Goal: Task Accomplishment & Management: Manage account settings

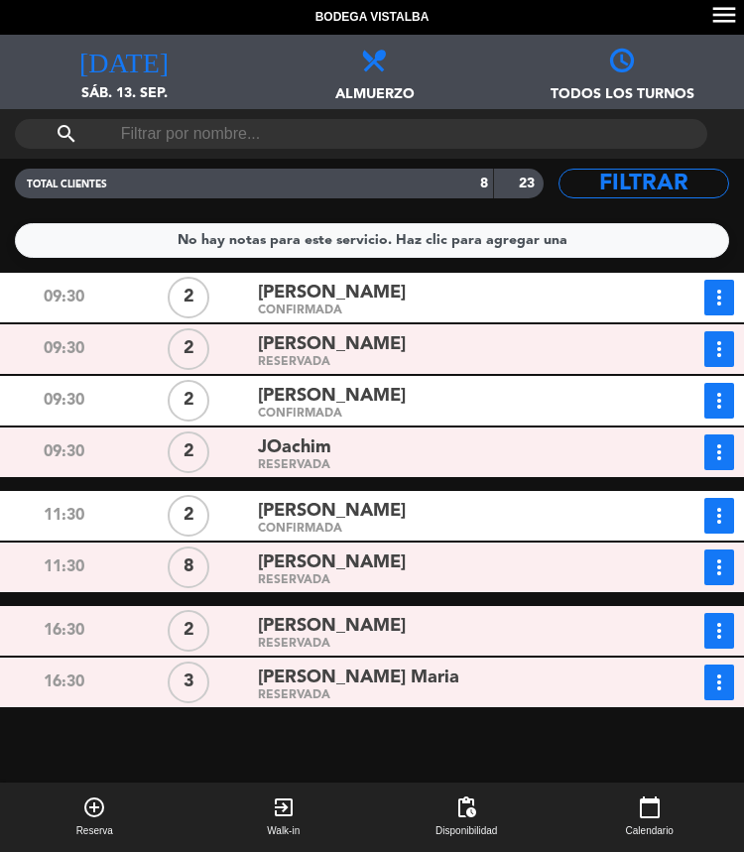
click at [78, 63] on span "[DATE]" at bounding box center [124, 54] width 248 height 38
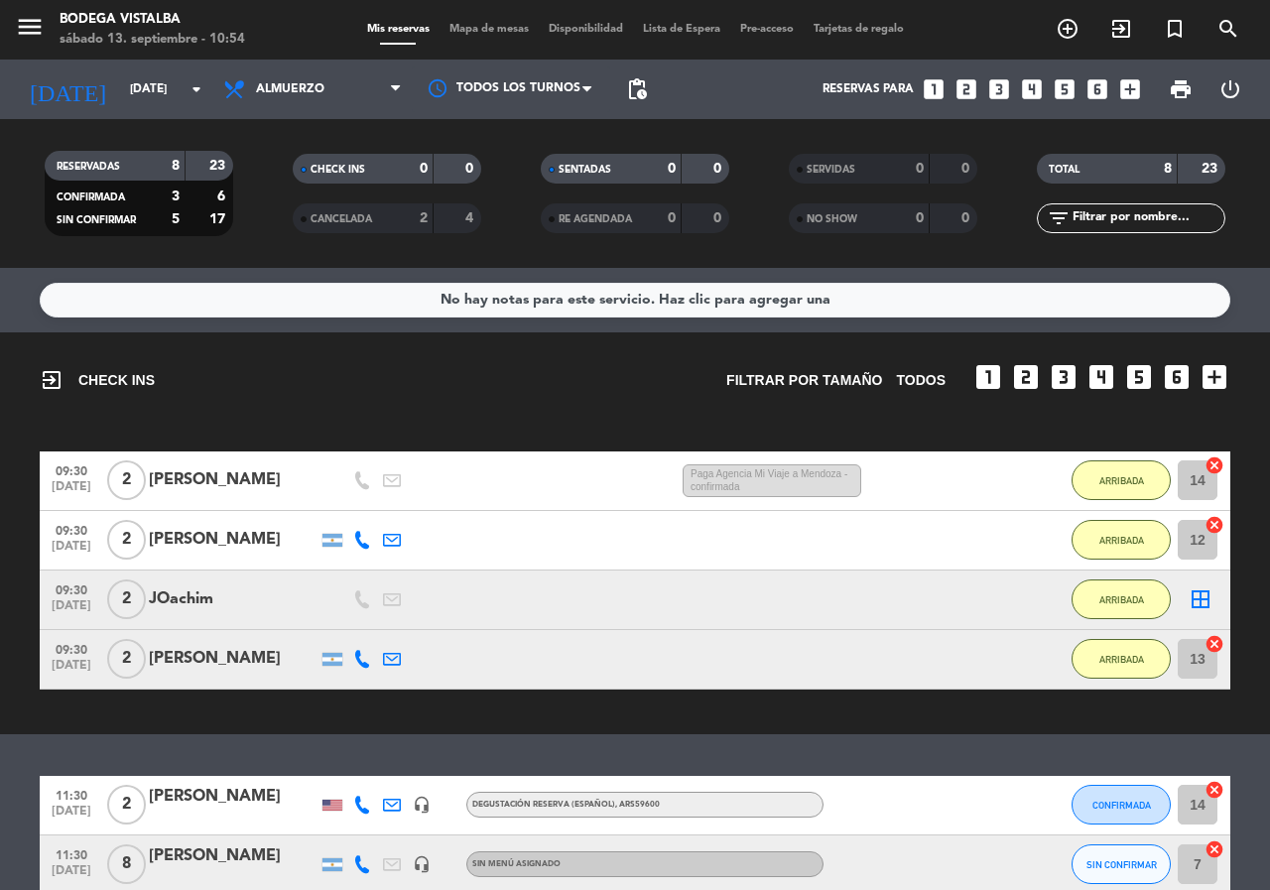
click at [349, 371] on div "exit_to_app CHECK INS Filtrar por tamaño TODOS looks_one looks_two looks_3 look…" at bounding box center [635, 370] width 1191 height 77
click at [31, 28] on icon "menu" at bounding box center [30, 27] width 30 height 30
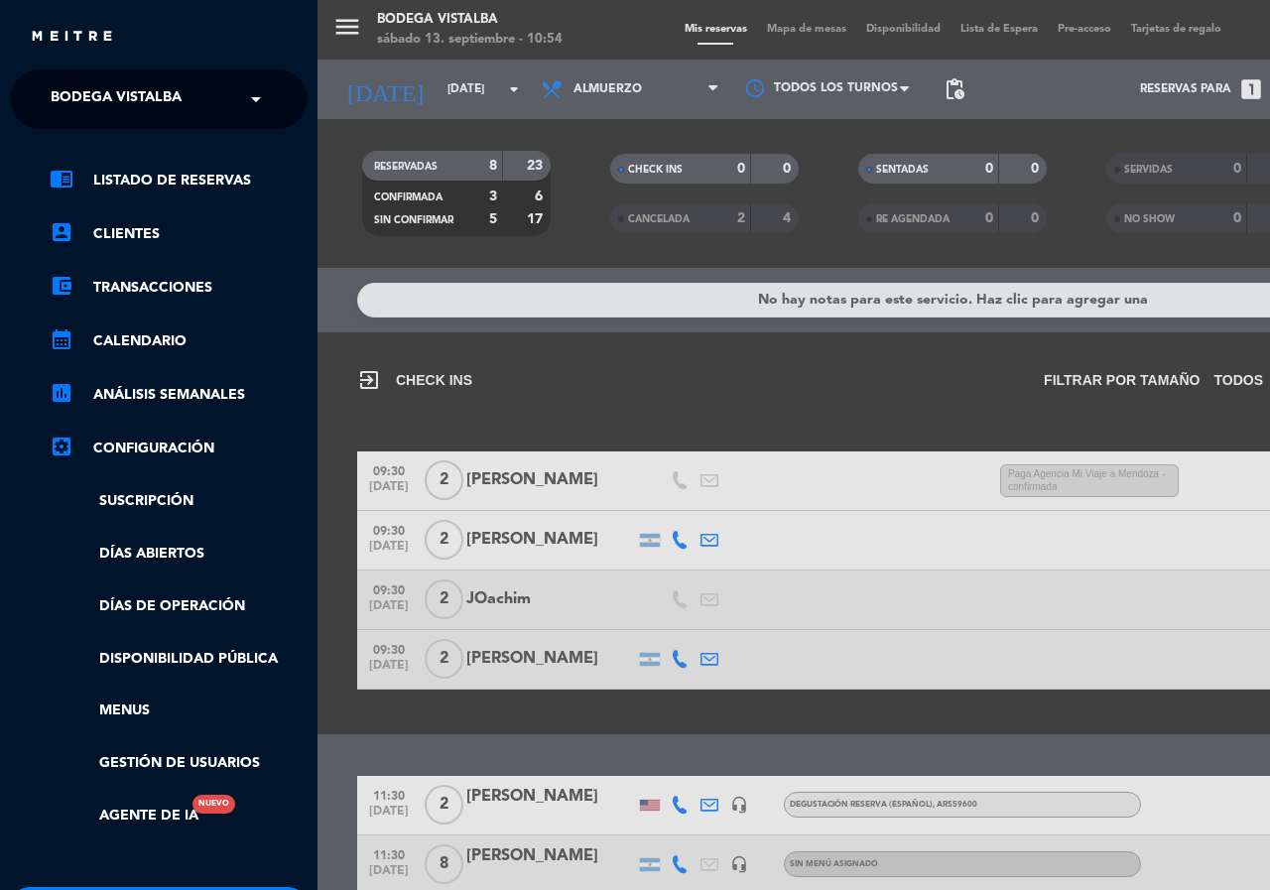
click at [253, 98] on span at bounding box center [261, 99] width 34 height 42
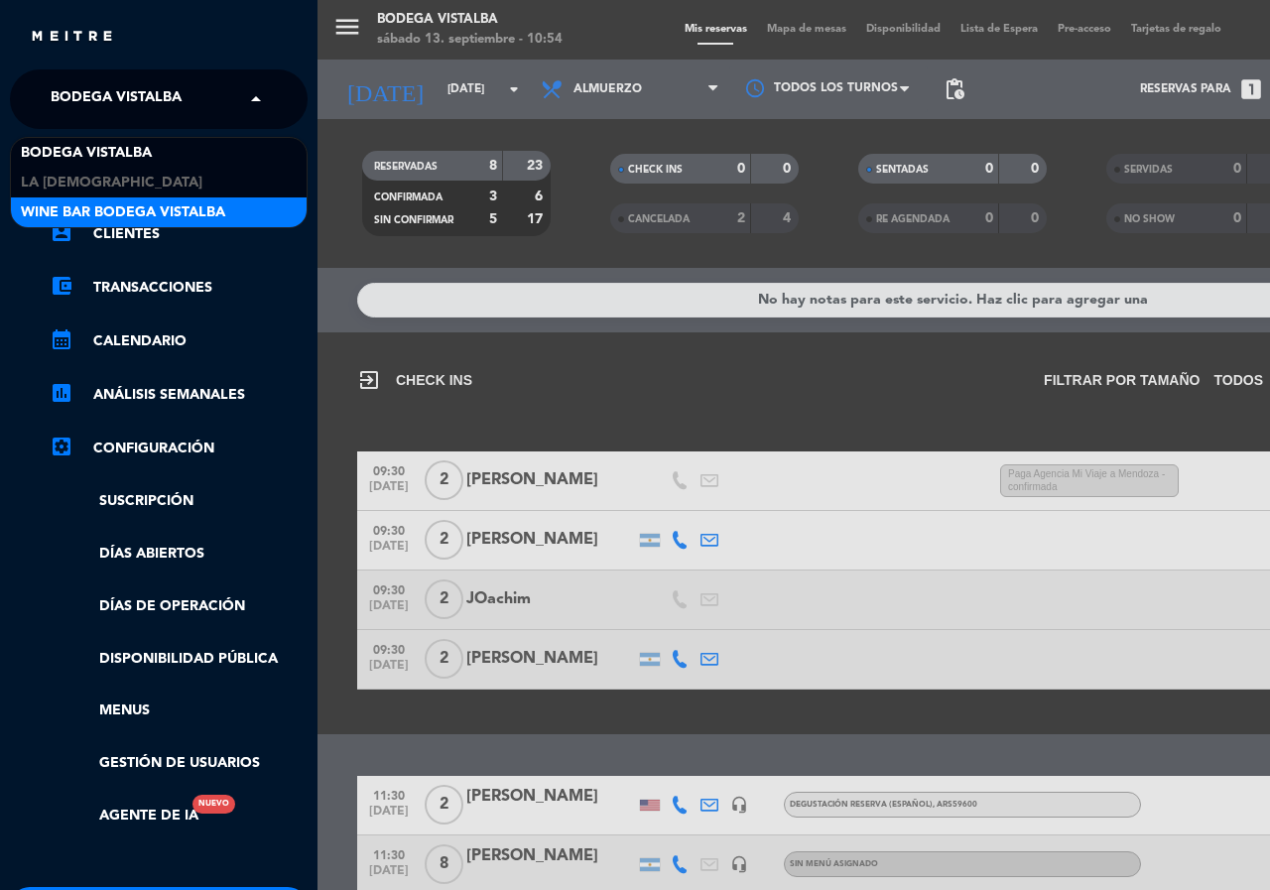
click at [262, 211] on div "Wine Bar Bodega Vistalba" at bounding box center [159, 212] width 296 height 30
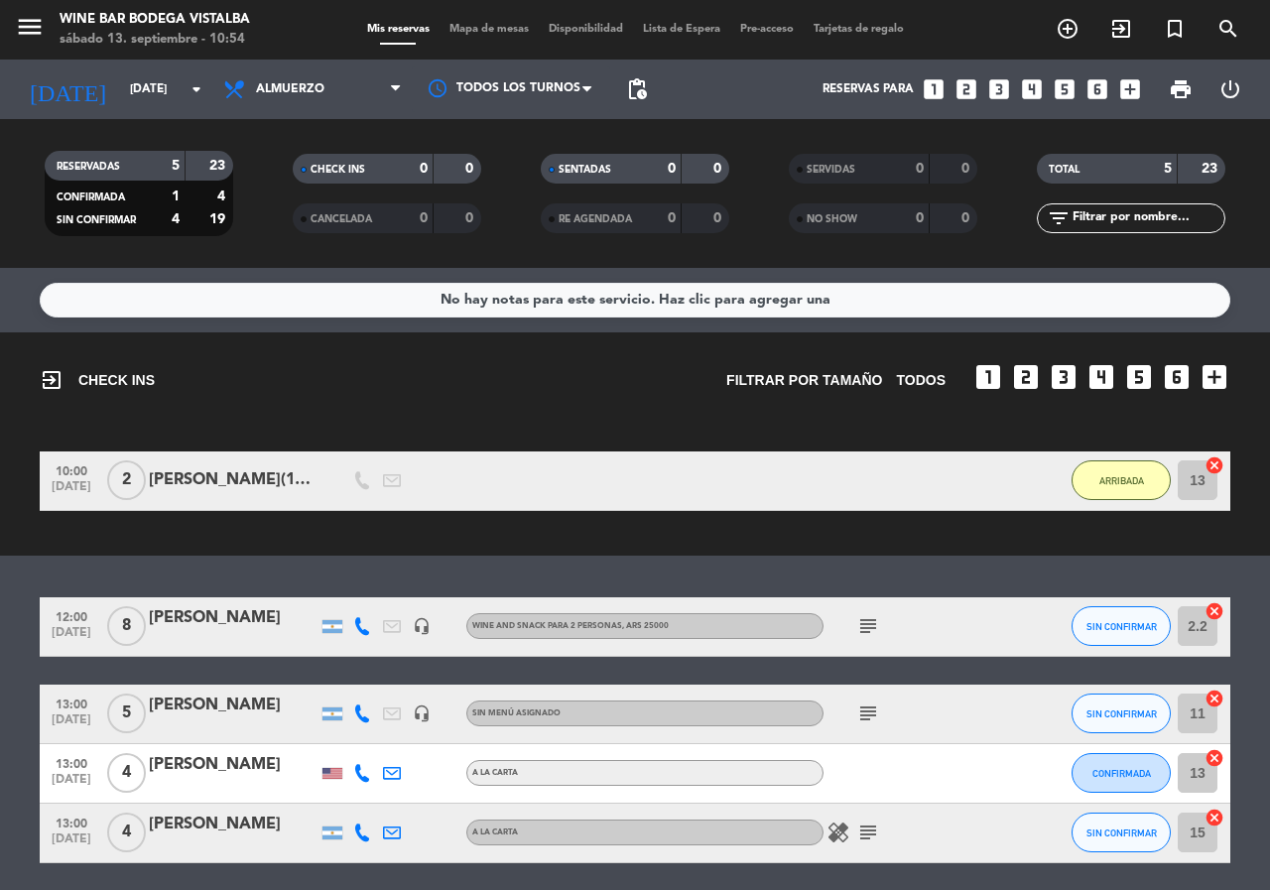
click at [743, 833] on icon "subject" at bounding box center [868, 832] width 24 height 24
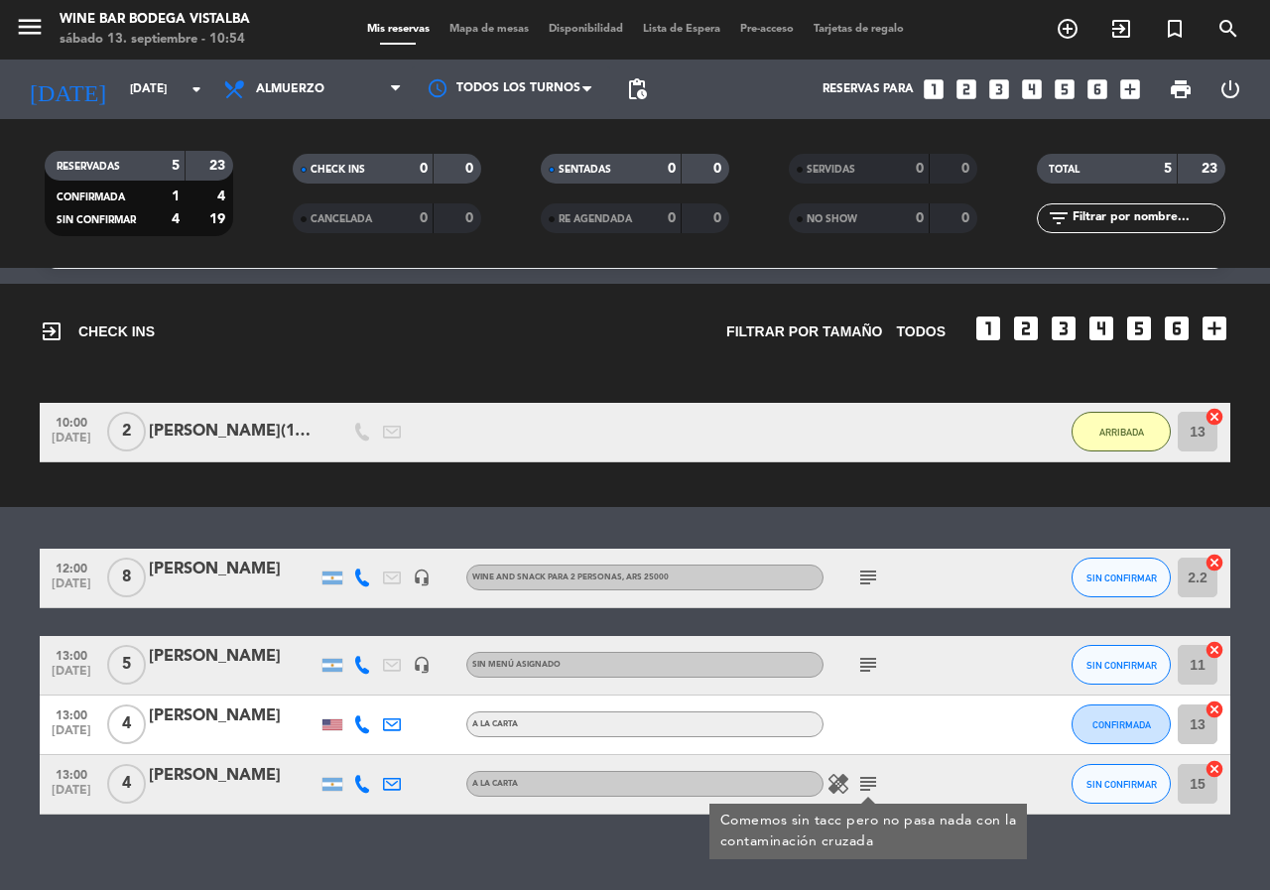
scroll to position [72, 0]
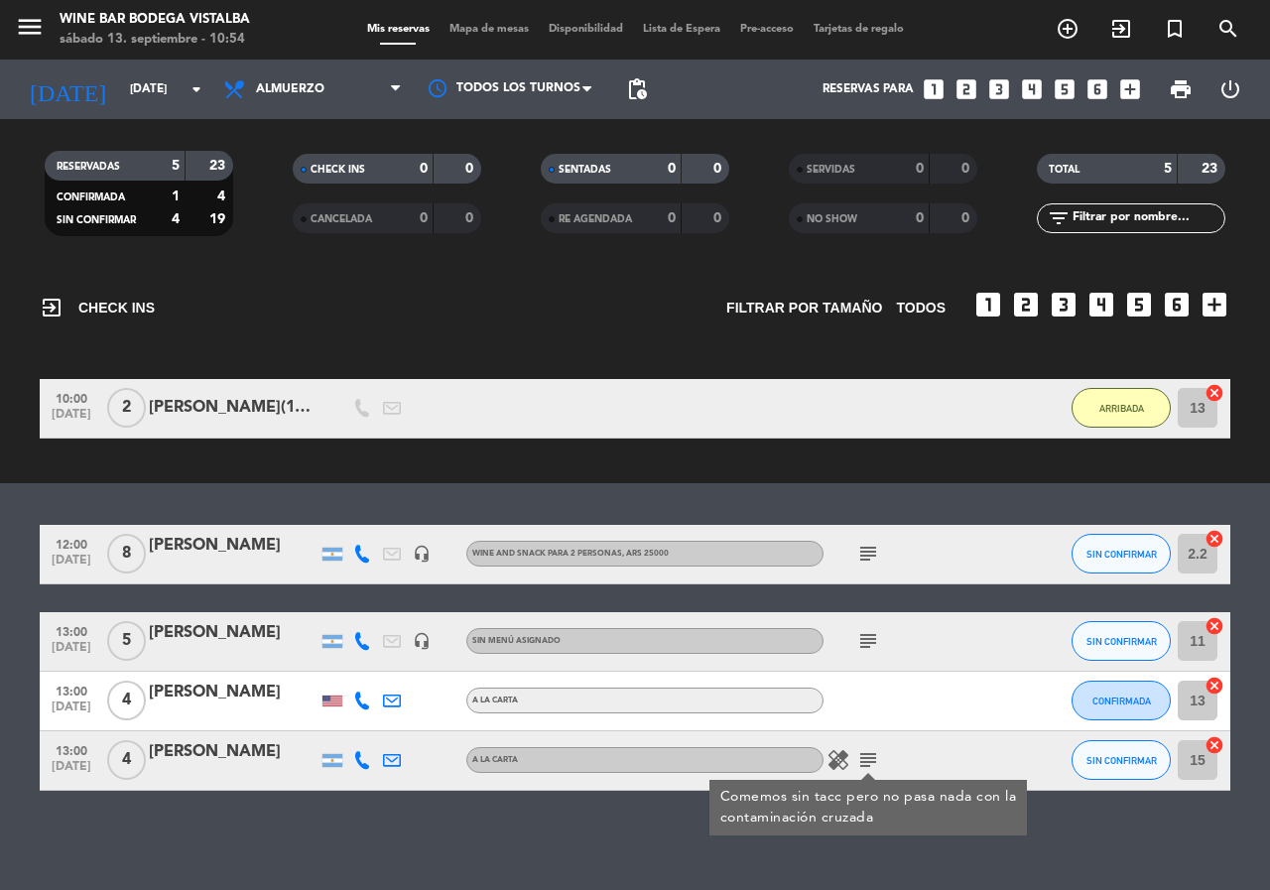
click at [743, 640] on icon "subject" at bounding box center [868, 641] width 24 height 24
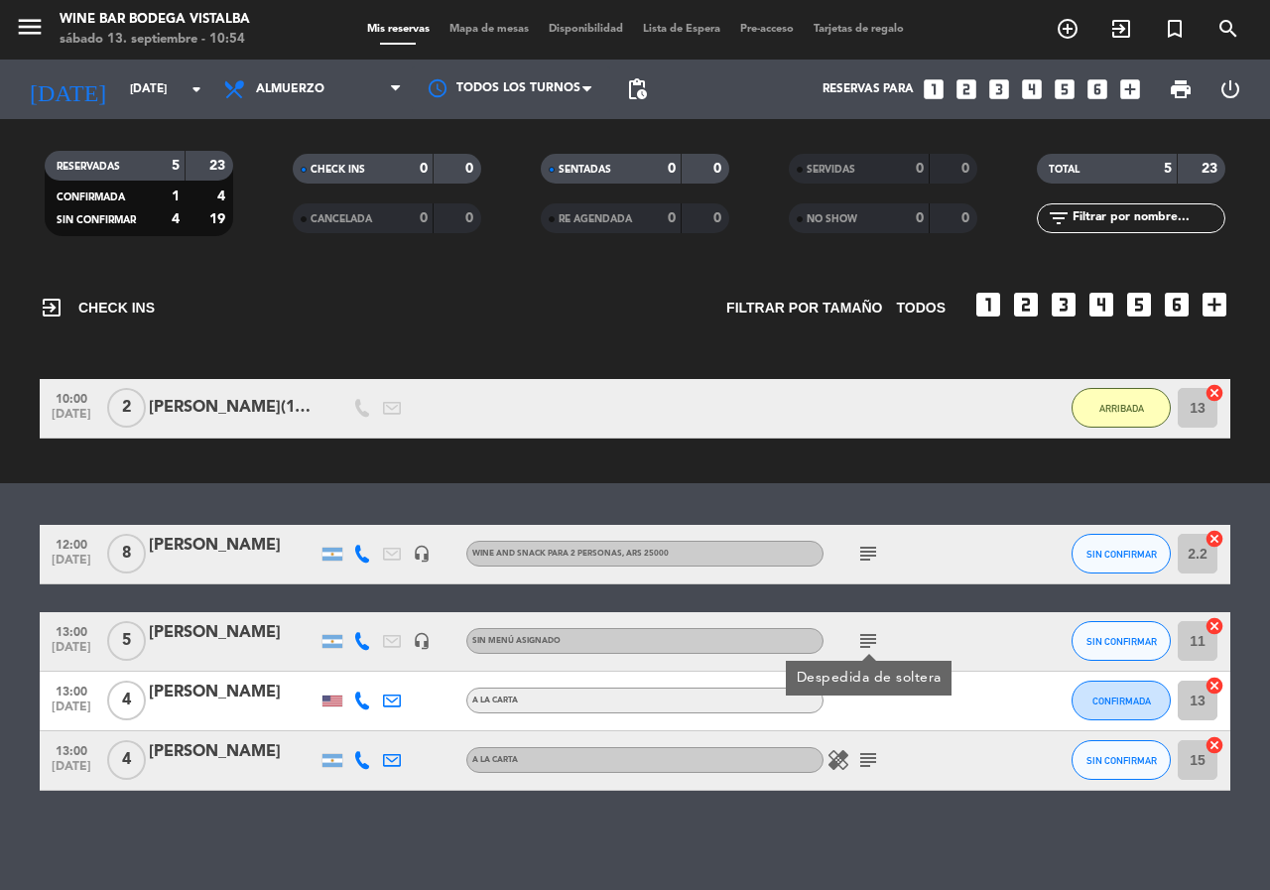
click at [743, 544] on icon "subject" at bounding box center [868, 554] width 24 height 24
click at [276, 551] on div "[PERSON_NAME]" at bounding box center [233, 546] width 169 height 26
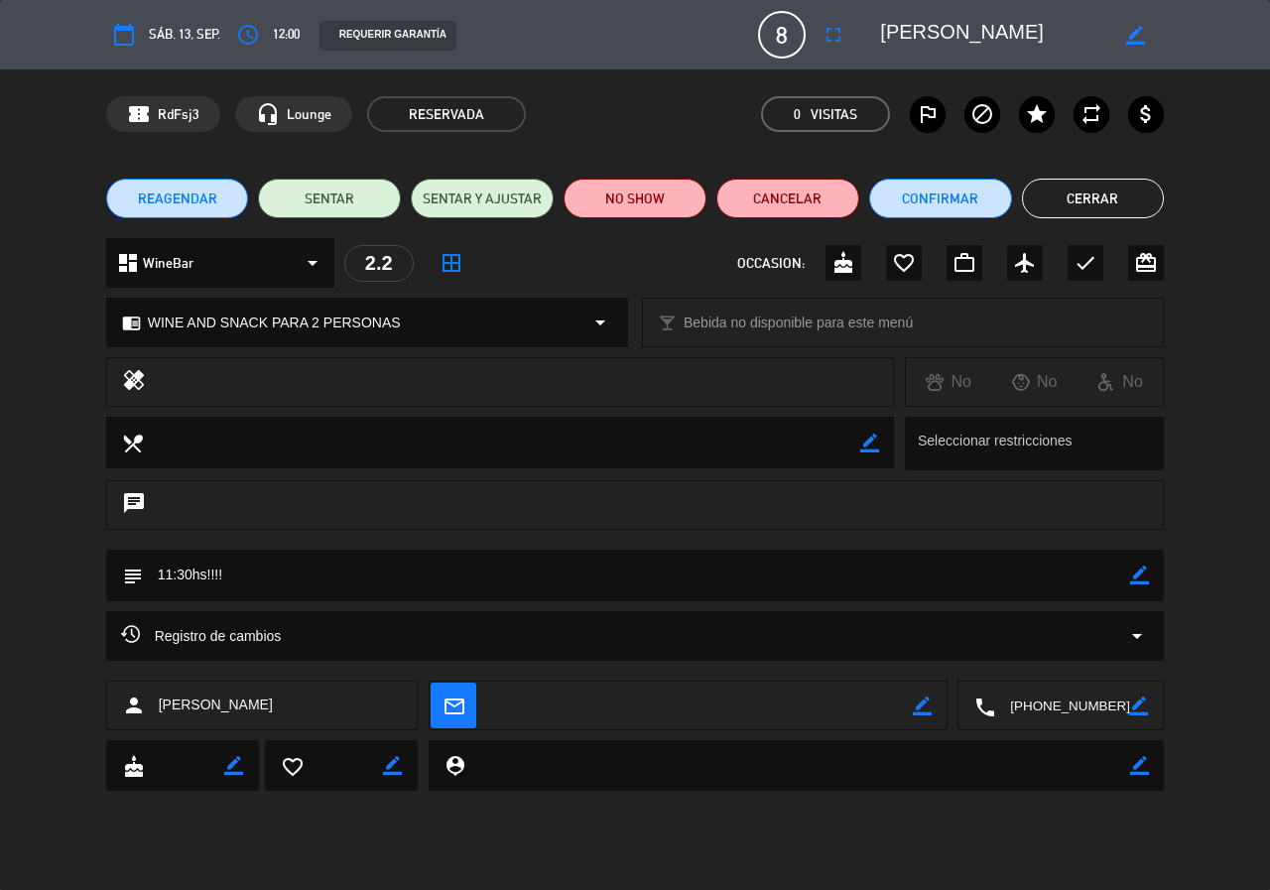
click at [211, 34] on span "sáb. 13, sep." at bounding box center [184, 35] width 71 height 22
click at [743, 201] on button "Cerrar" at bounding box center [1093, 199] width 143 height 40
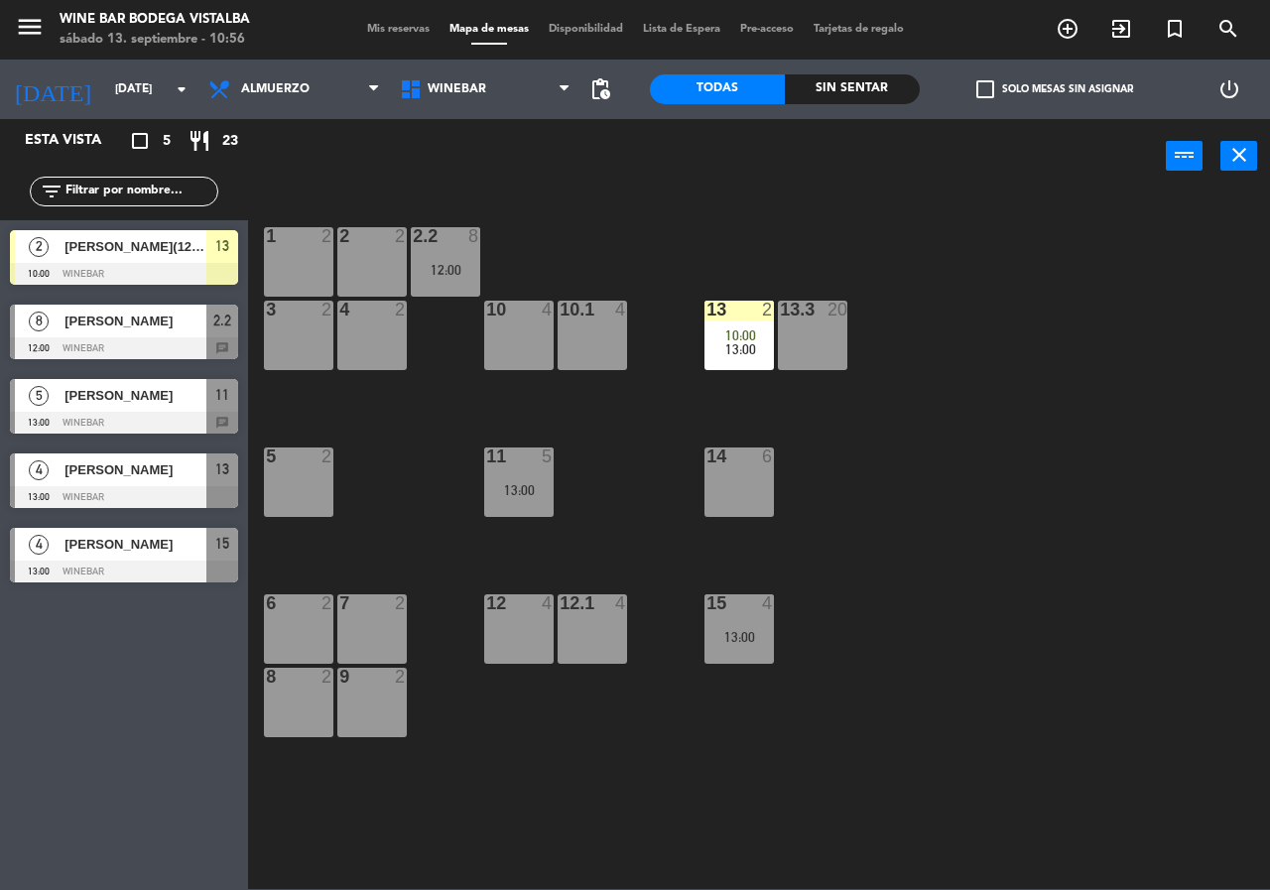
click at [418, 27] on span "Mis reservas" at bounding box center [398, 29] width 82 height 11
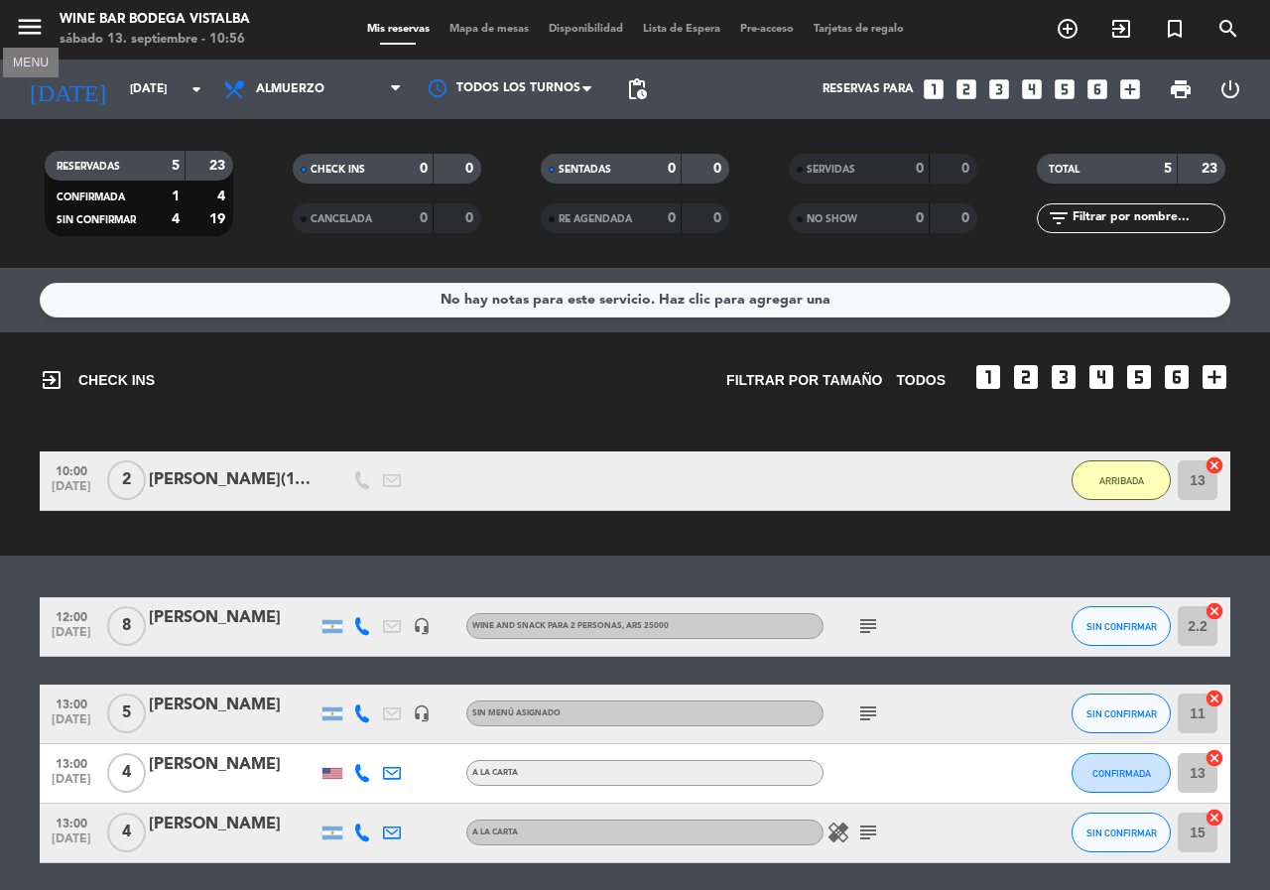
click at [32, 31] on icon "menu" at bounding box center [30, 27] width 30 height 30
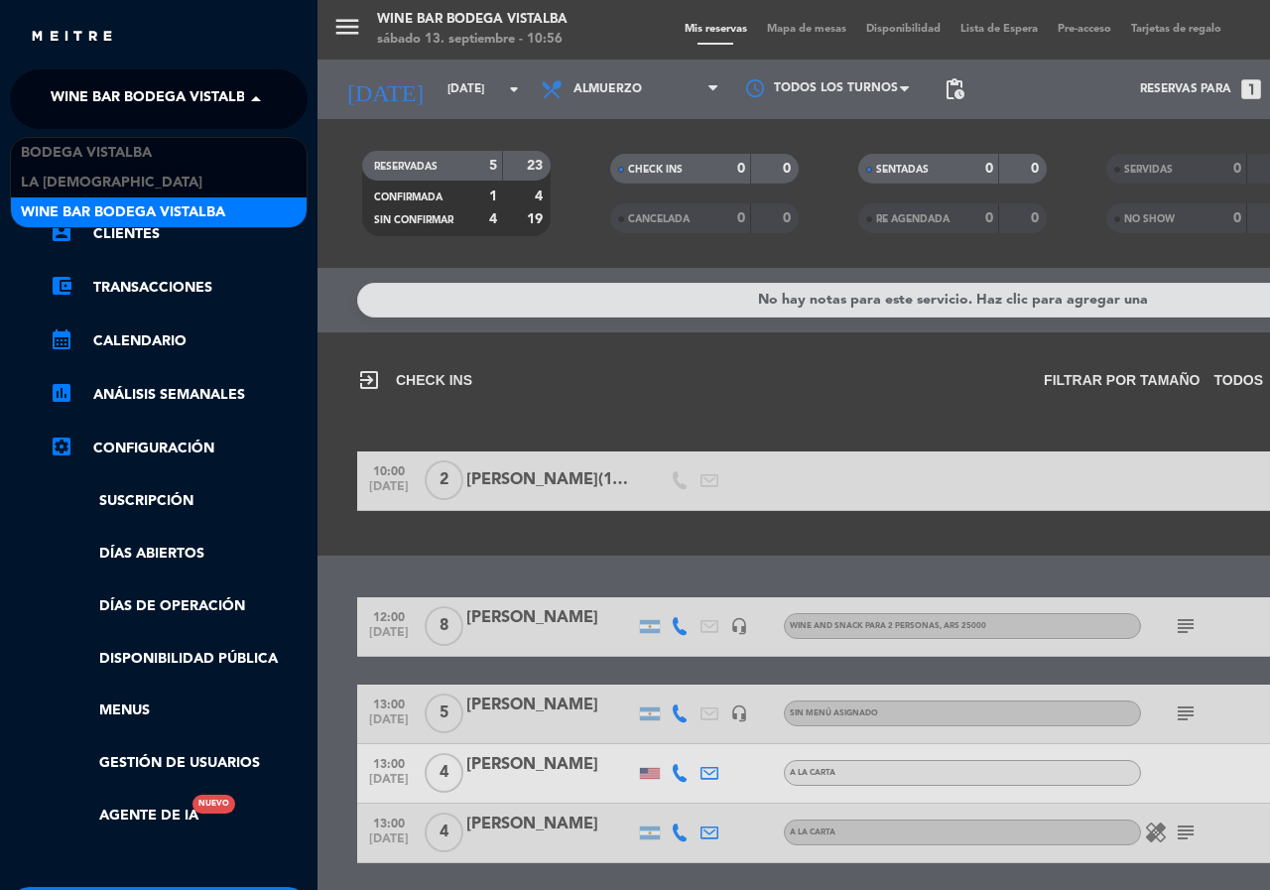
click at [67, 97] on span "Wine Bar Bodega Vistalba" at bounding box center [153, 99] width 204 height 42
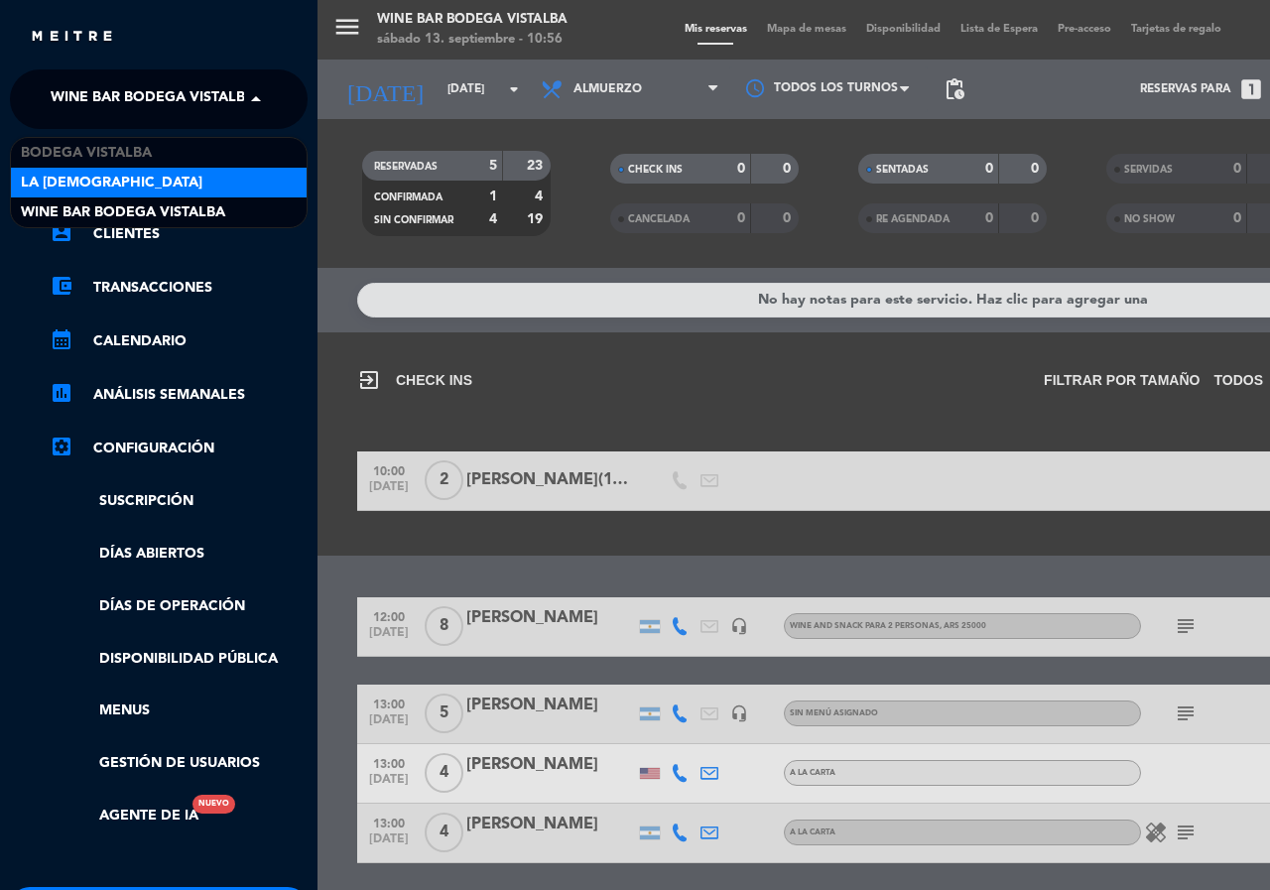
click at [90, 168] on div "LA [DEMOGRAPHIC_DATA]" at bounding box center [159, 183] width 296 height 30
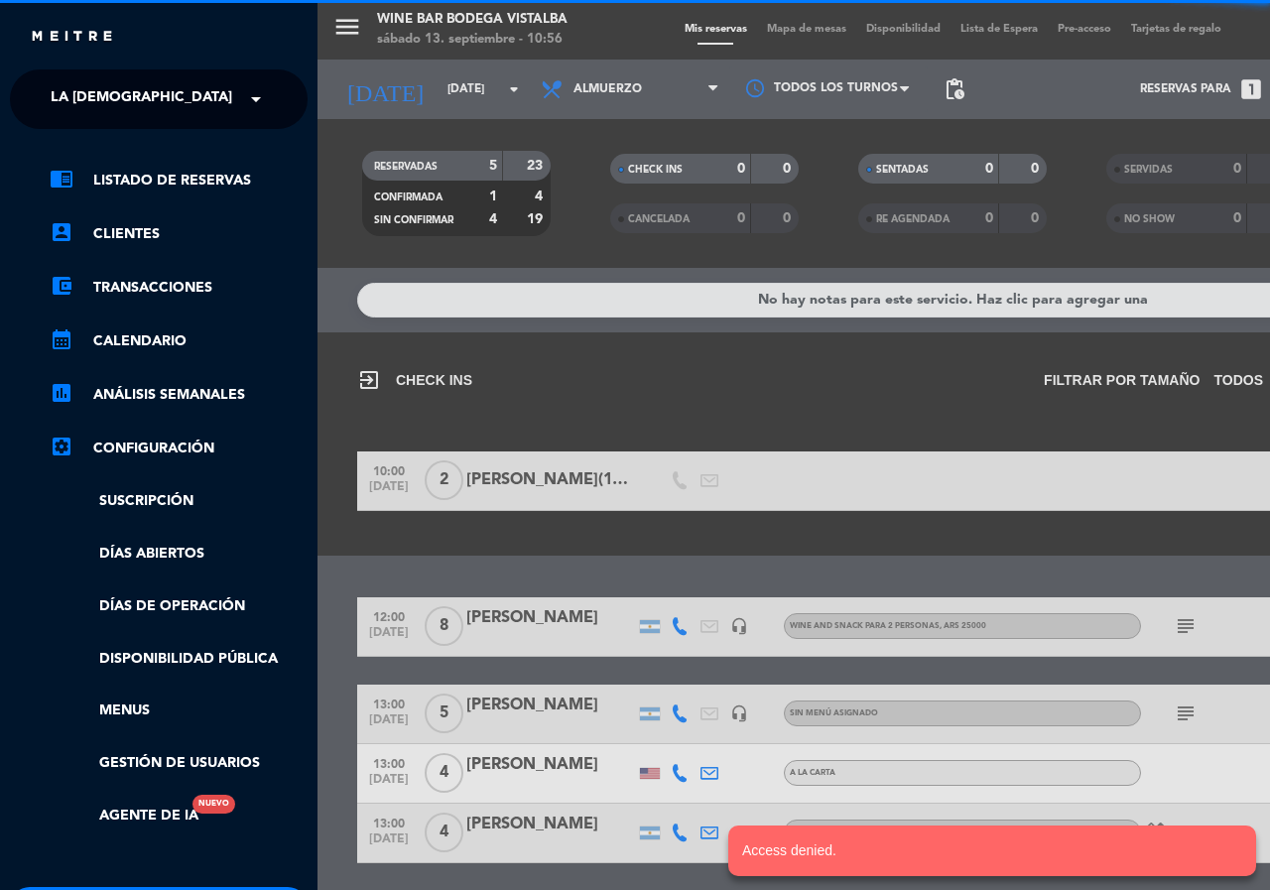
click at [91, 99] on span "LA [DEMOGRAPHIC_DATA]" at bounding box center [142, 99] width 182 height 42
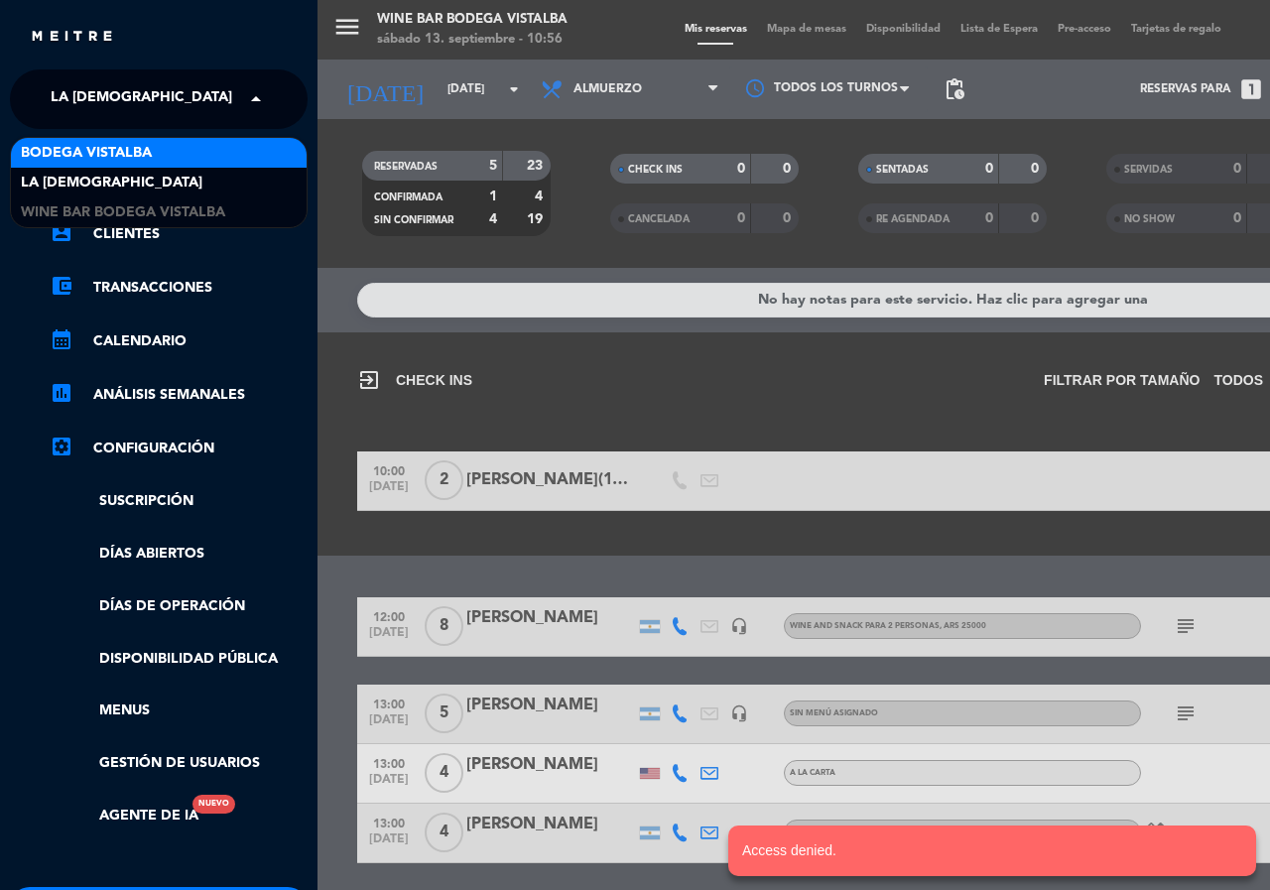
click at [99, 152] on span "BODEGA VISTALBA" at bounding box center [86, 153] width 131 height 23
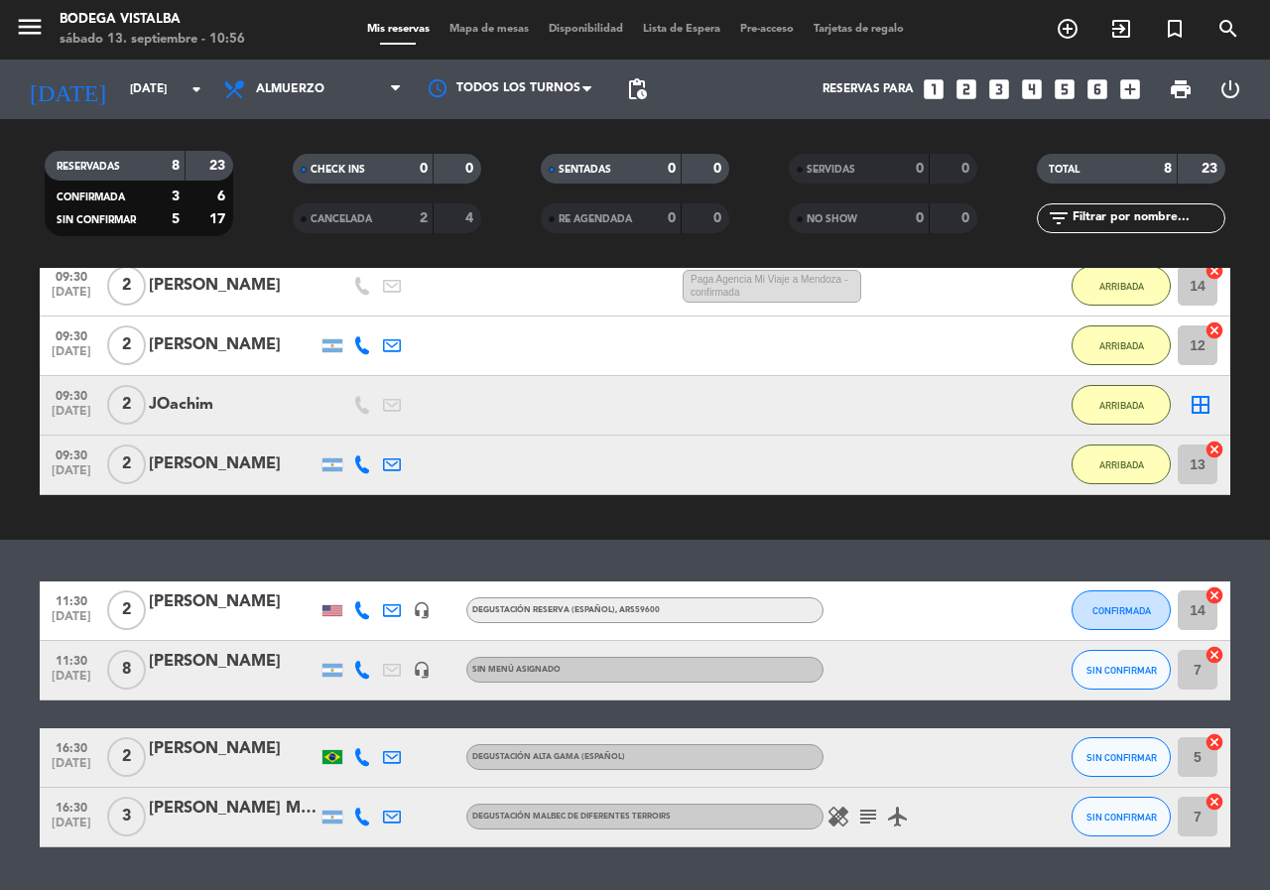
scroll to position [152, 0]
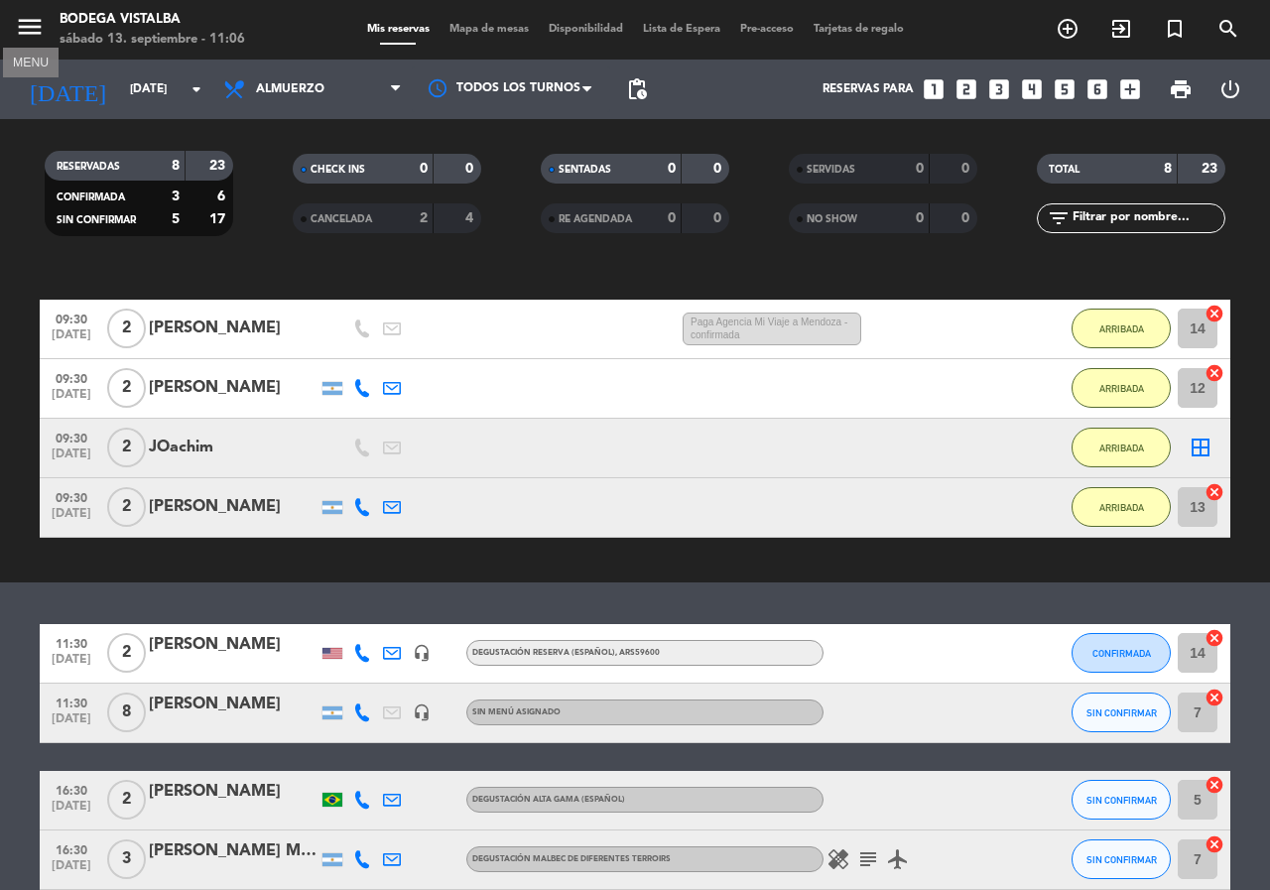
click at [36, 18] on icon "menu" at bounding box center [30, 27] width 30 height 30
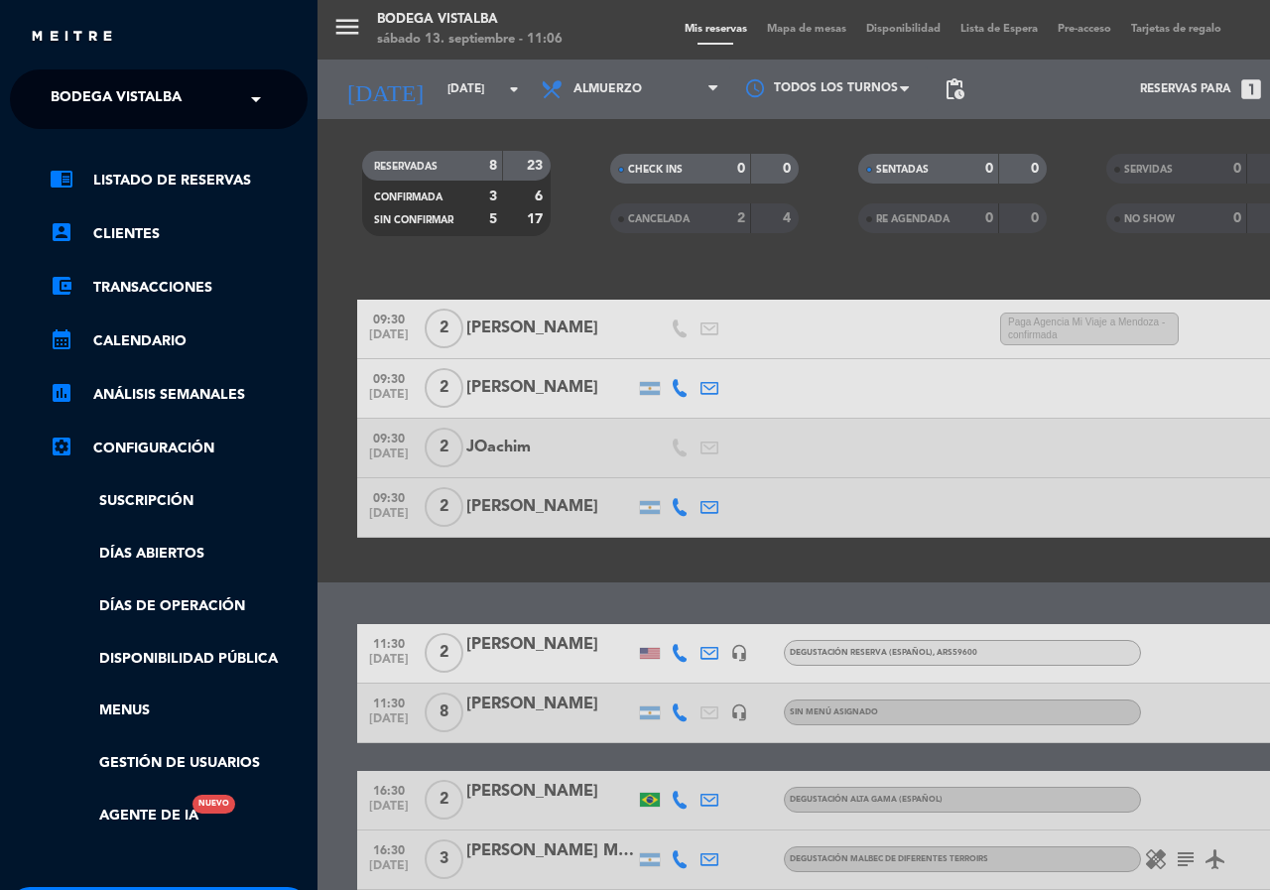
click at [263, 99] on span at bounding box center [261, 99] width 34 height 42
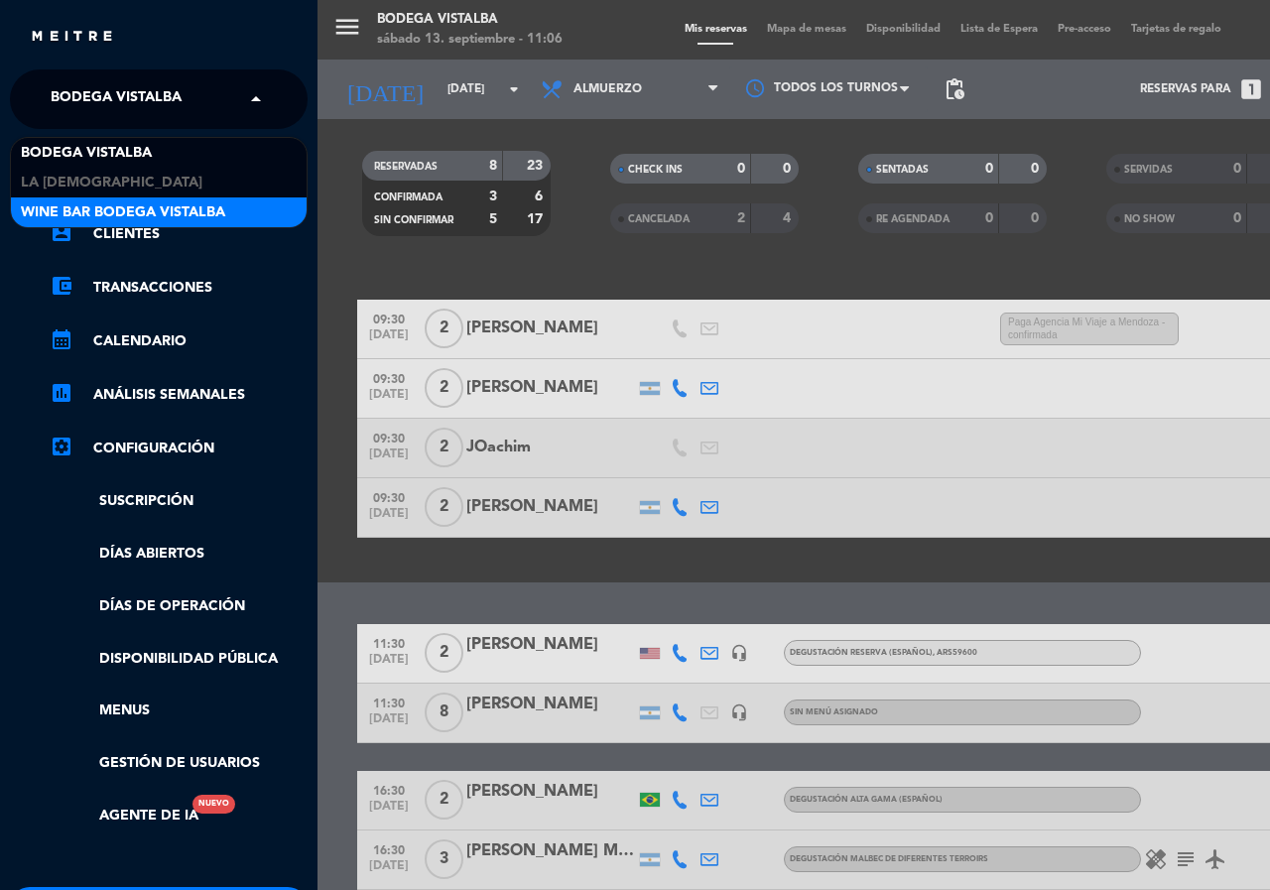
click at [269, 222] on div "Wine Bar Bodega Vistalba" at bounding box center [159, 212] width 296 height 30
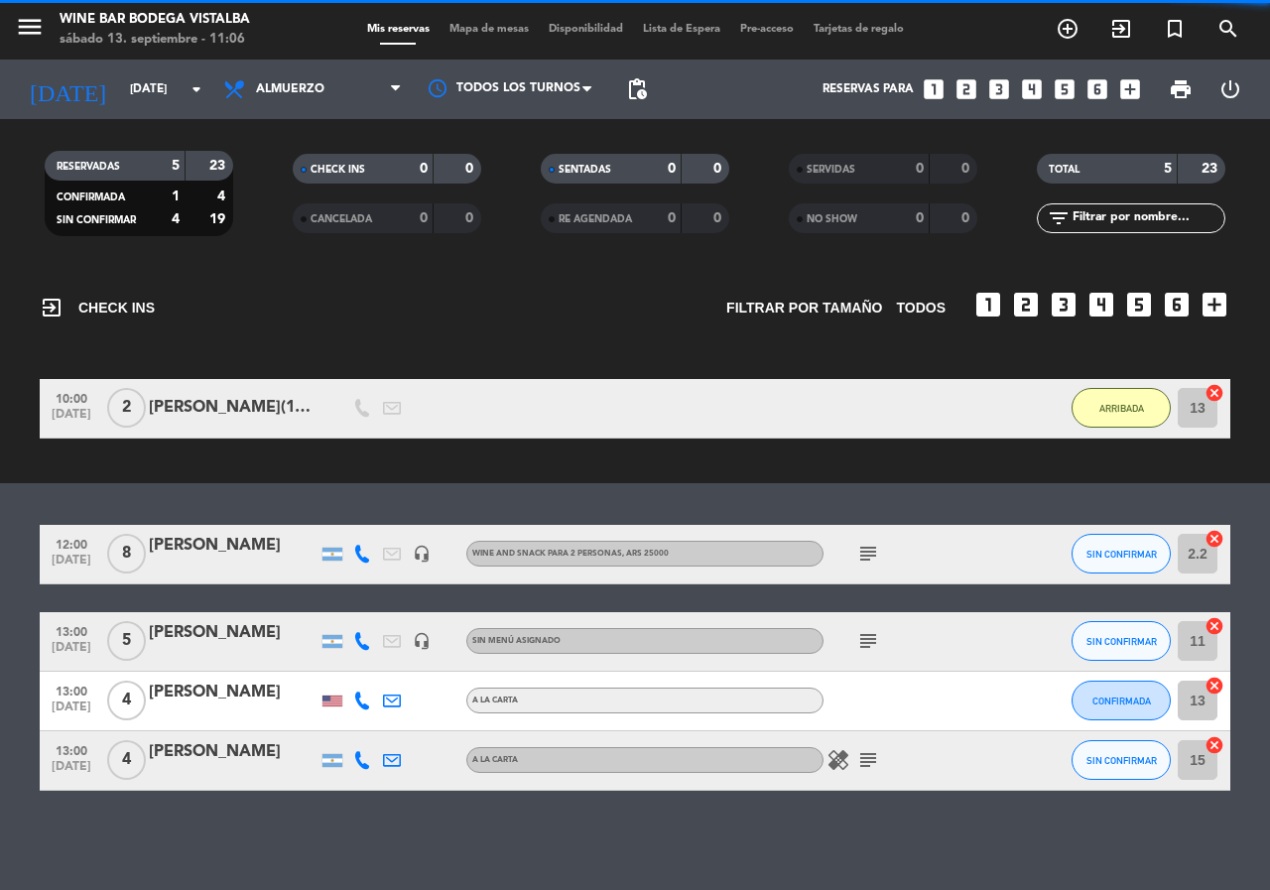
scroll to position [72, 0]
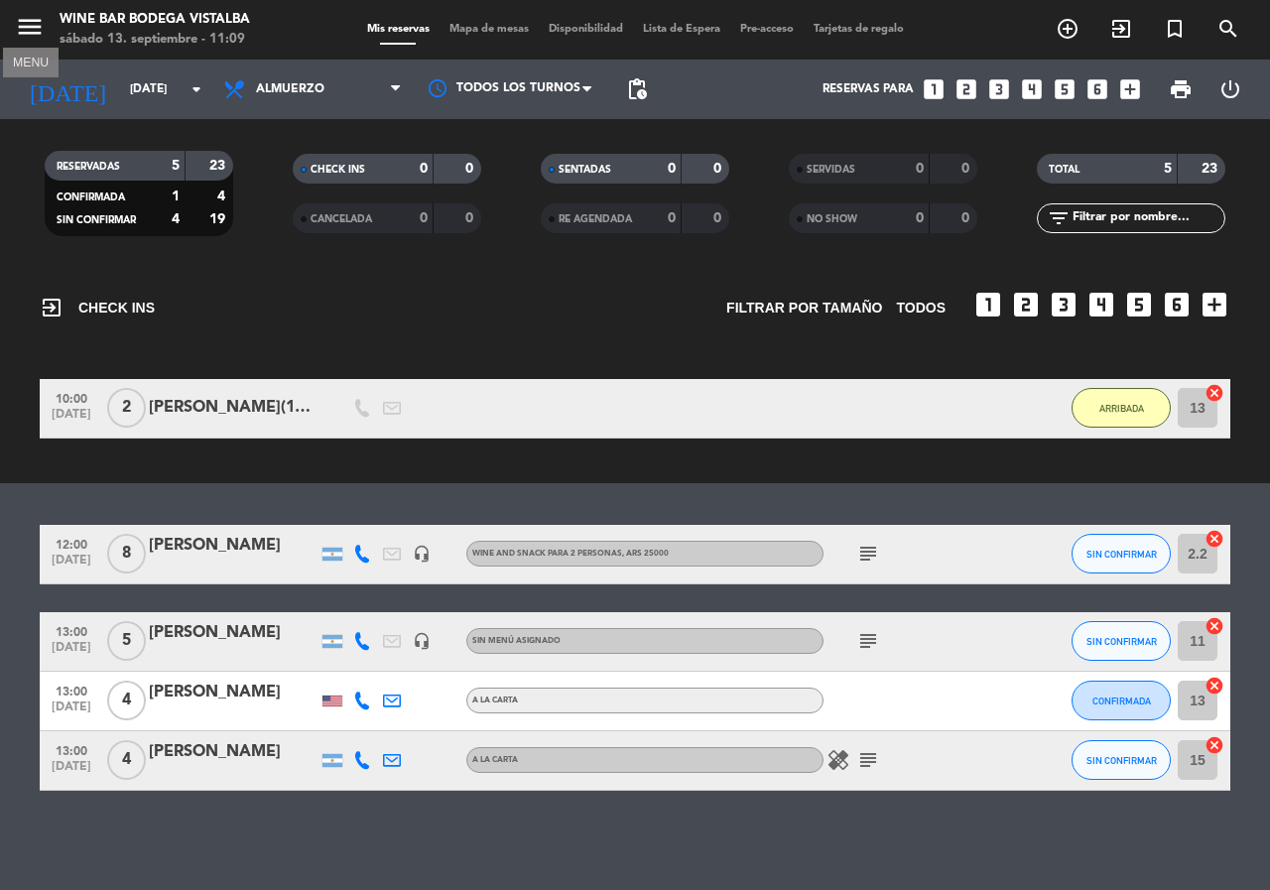
click at [37, 11] on span "menu MENU" at bounding box center [37, 30] width 45 height 47
click at [124, 83] on input "[DATE]" at bounding box center [199, 89] width 158 height 34
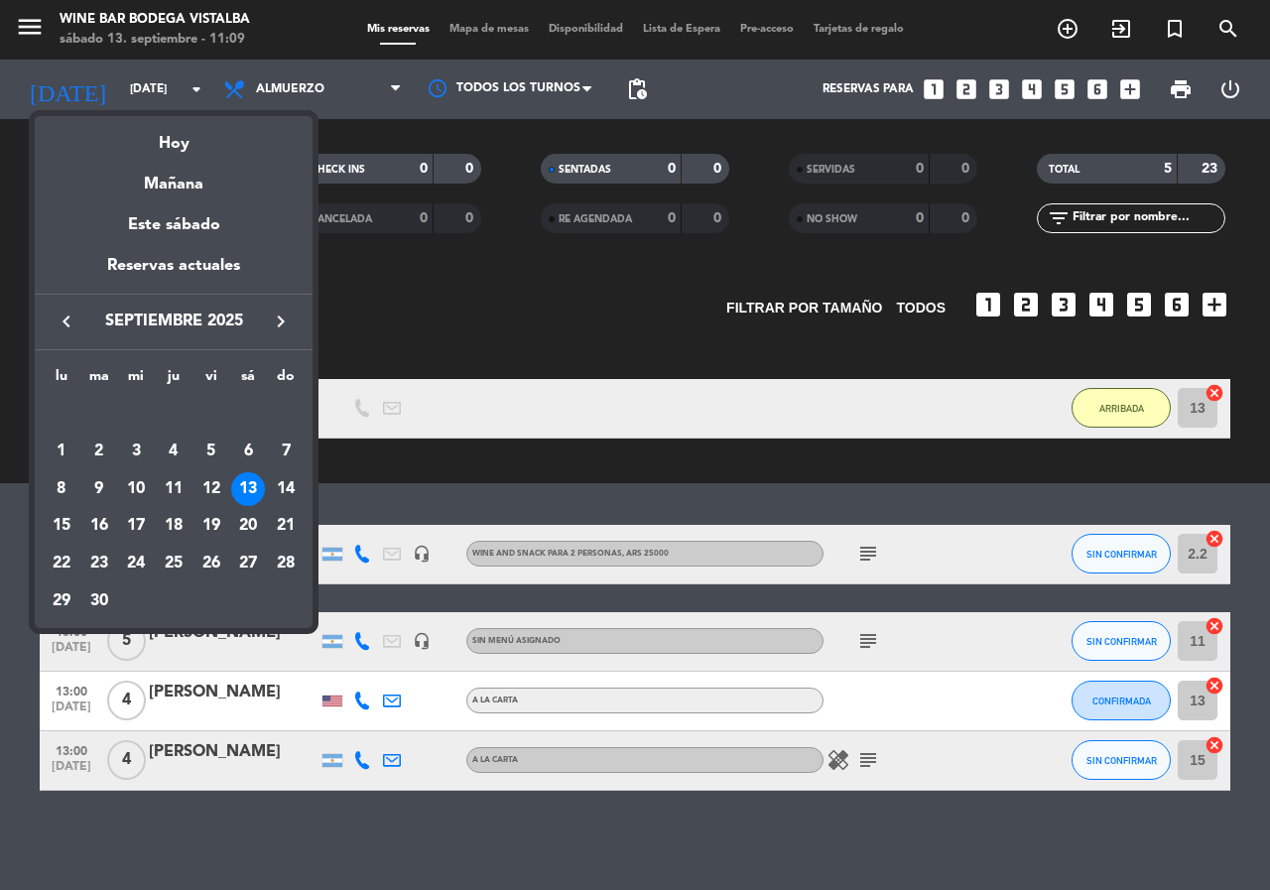
click at [13, 204] on div at bounding box center [635, 445] width 1270 height 890
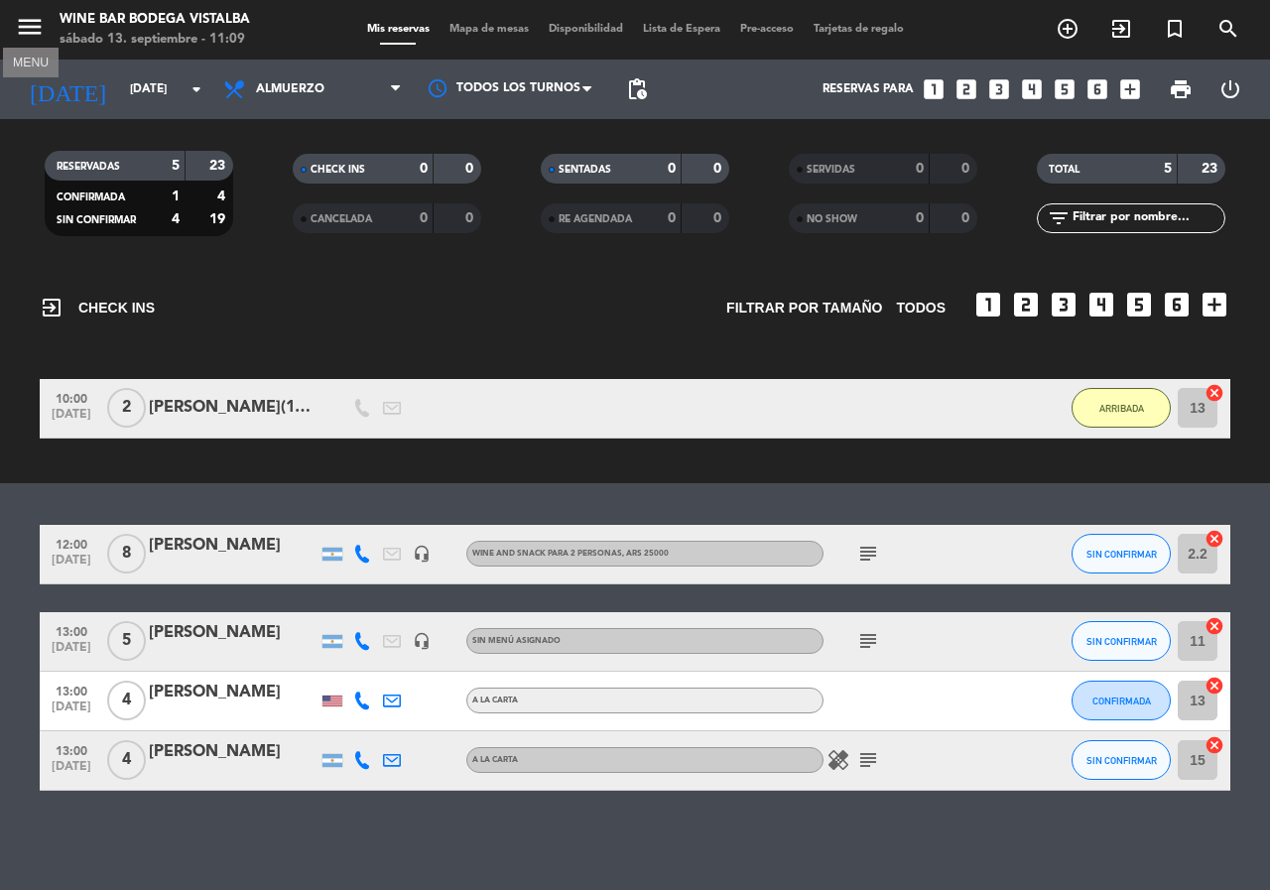
click at [33, 32] on icon "menu" at bounding box center [30, 27] width 30 height 30
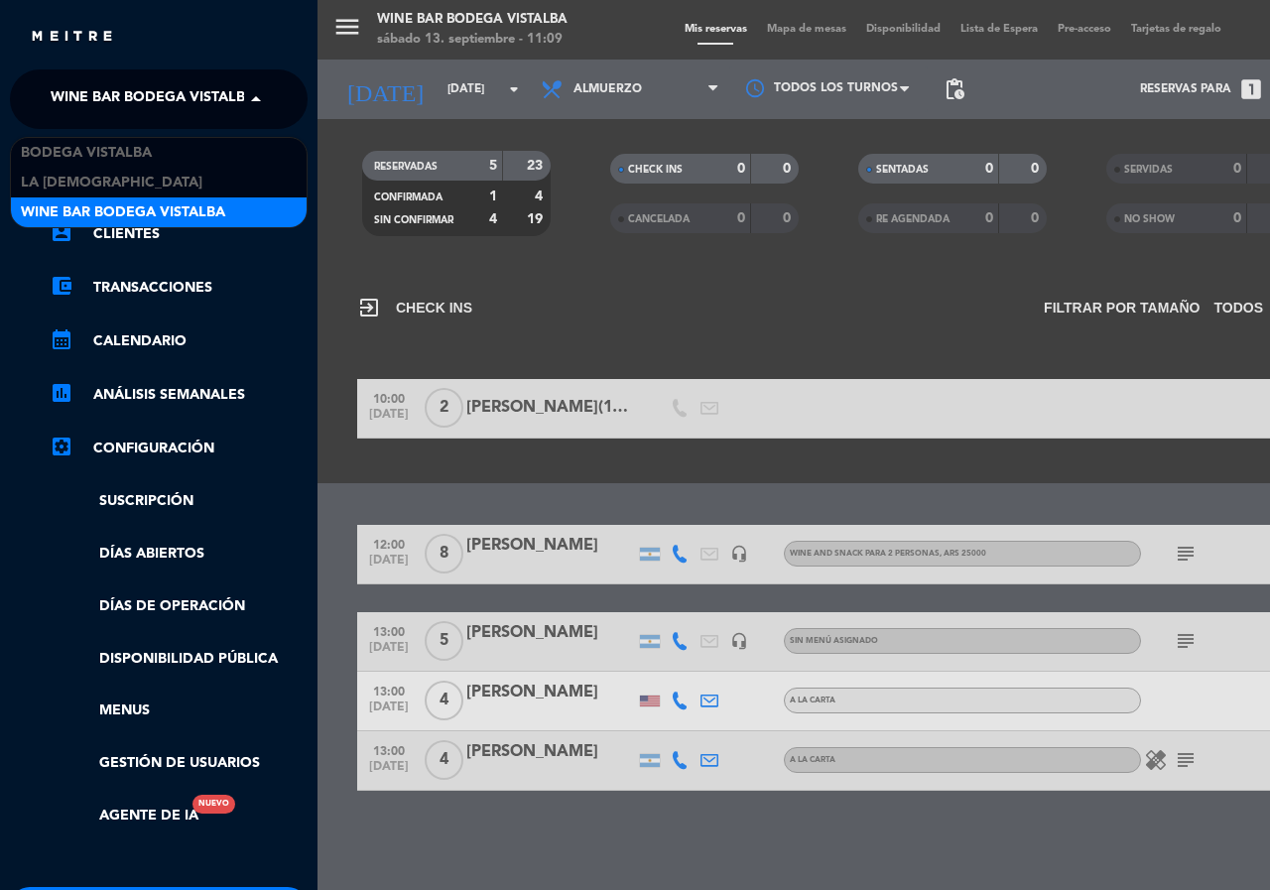
click at [55, 88] on span "Wine Bar Bodega Vistalba" at bounding box center [153, 99] width 204 height 42
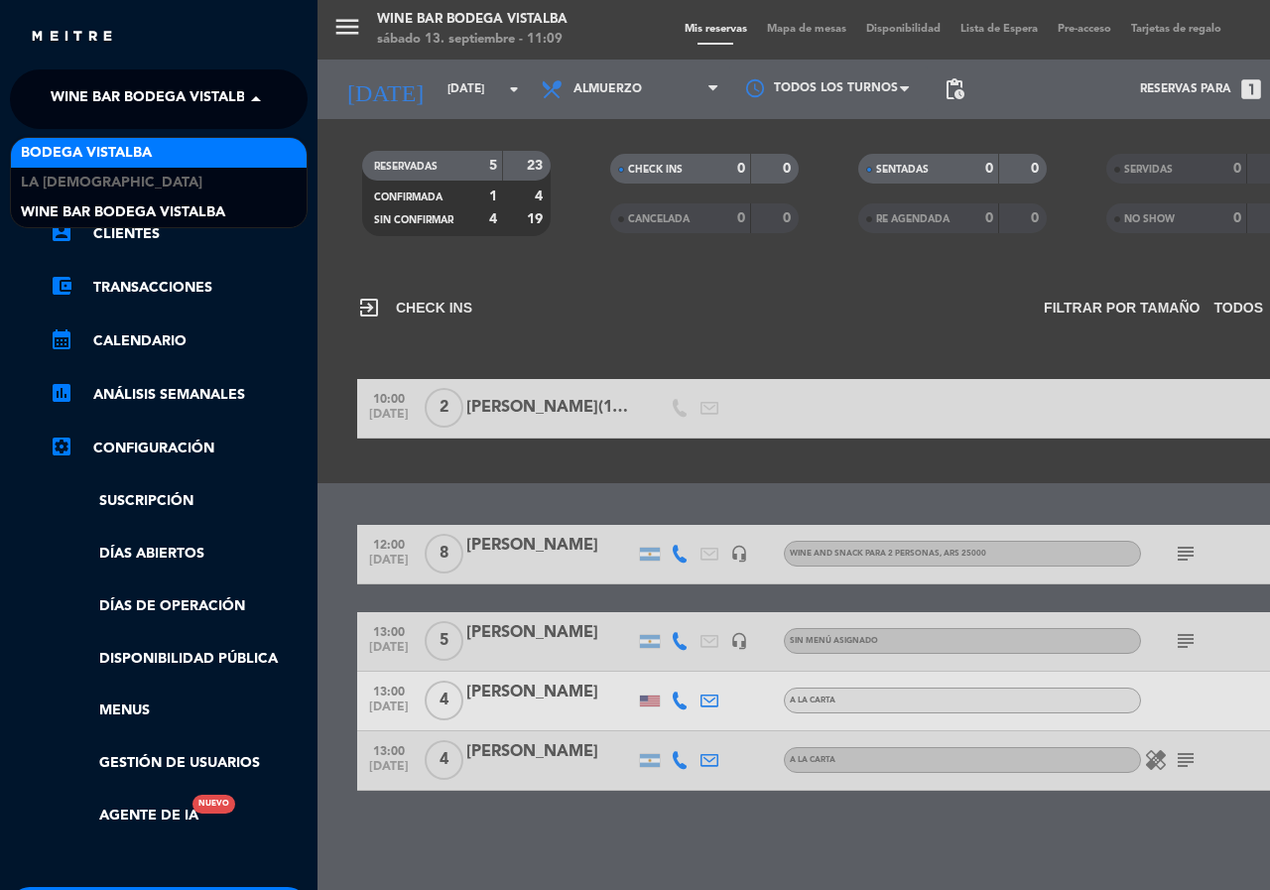
click at [109, 164] on span "BODEGA VISTALBA" at bounding box center [86, 153] width 131 height 23
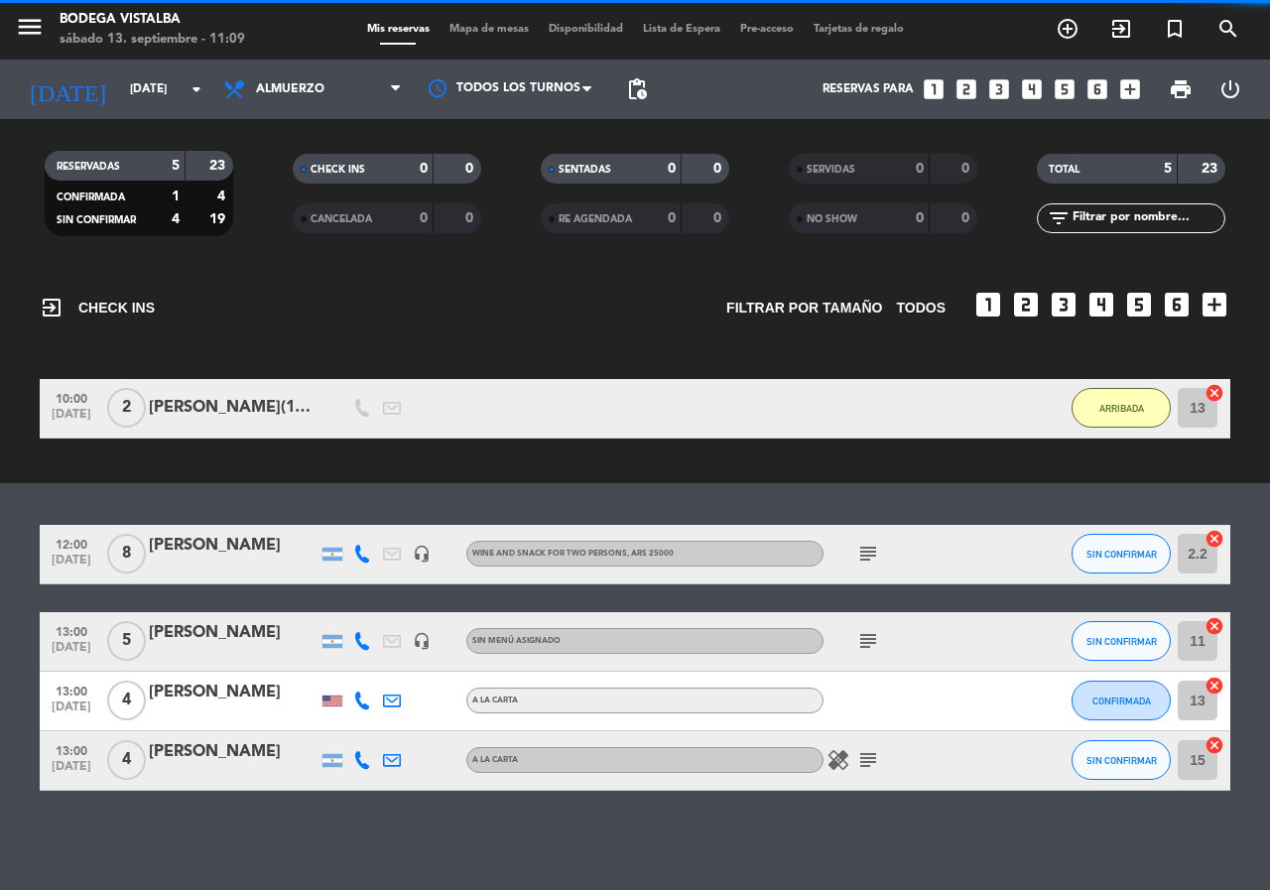
scroll to position [152, 0]
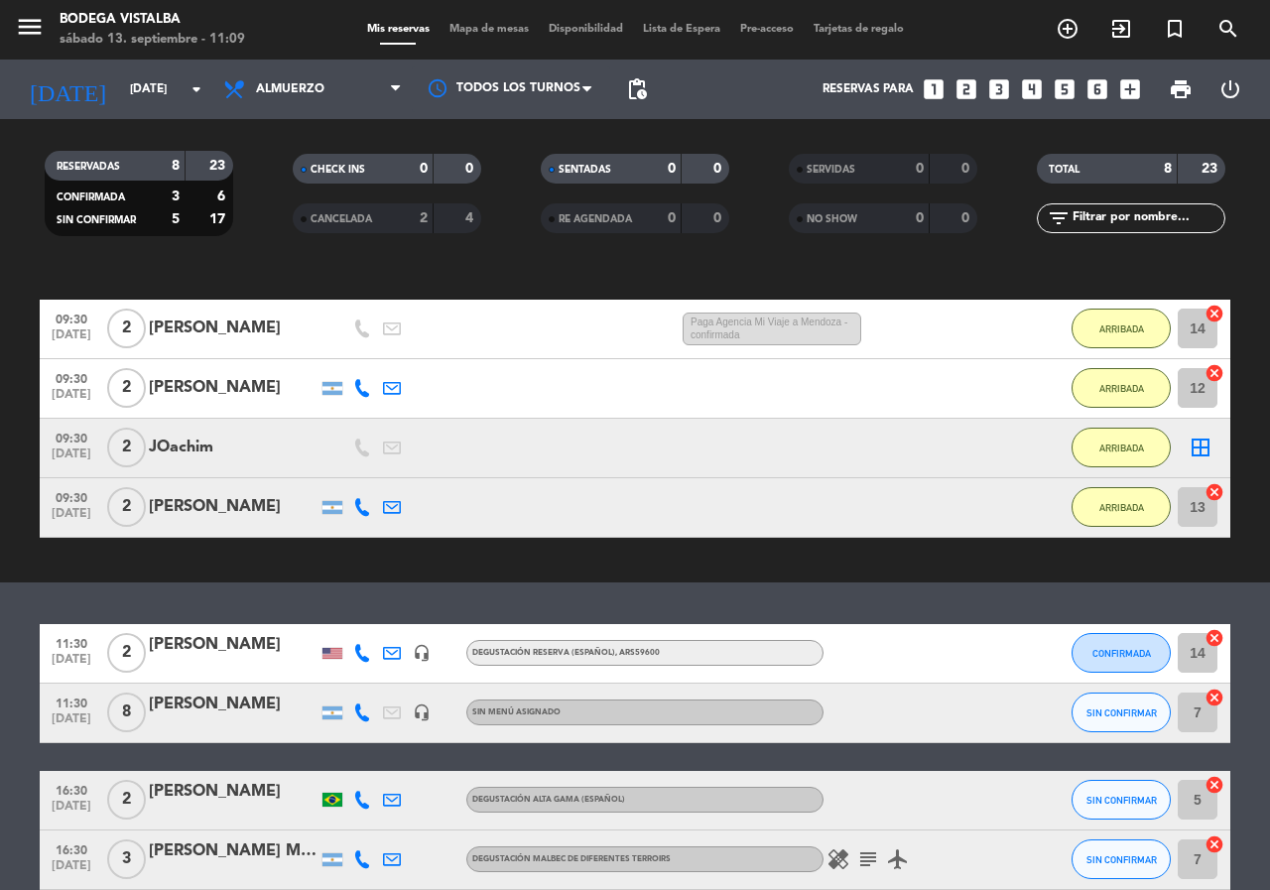
click at [362, 649] on icon at bounding box center [362, 653] width 18 height 18
click at [349, 626] on span "Copiar" at bounding box center [351, 620] width 42 height 21
click at [234, 610] on div "No hay notas para este servicio. Haz clic para agregar una exit_to_app CHECK IN…" at bounding box center [635, 579] width 1270 height 622
click at [75, 656] on span "[DATE]" at bounding box center [72, 664] width 50 height 23
click at [68, 712] on span "[DATE]" at bounding box center [72, 723] width 50 height 23
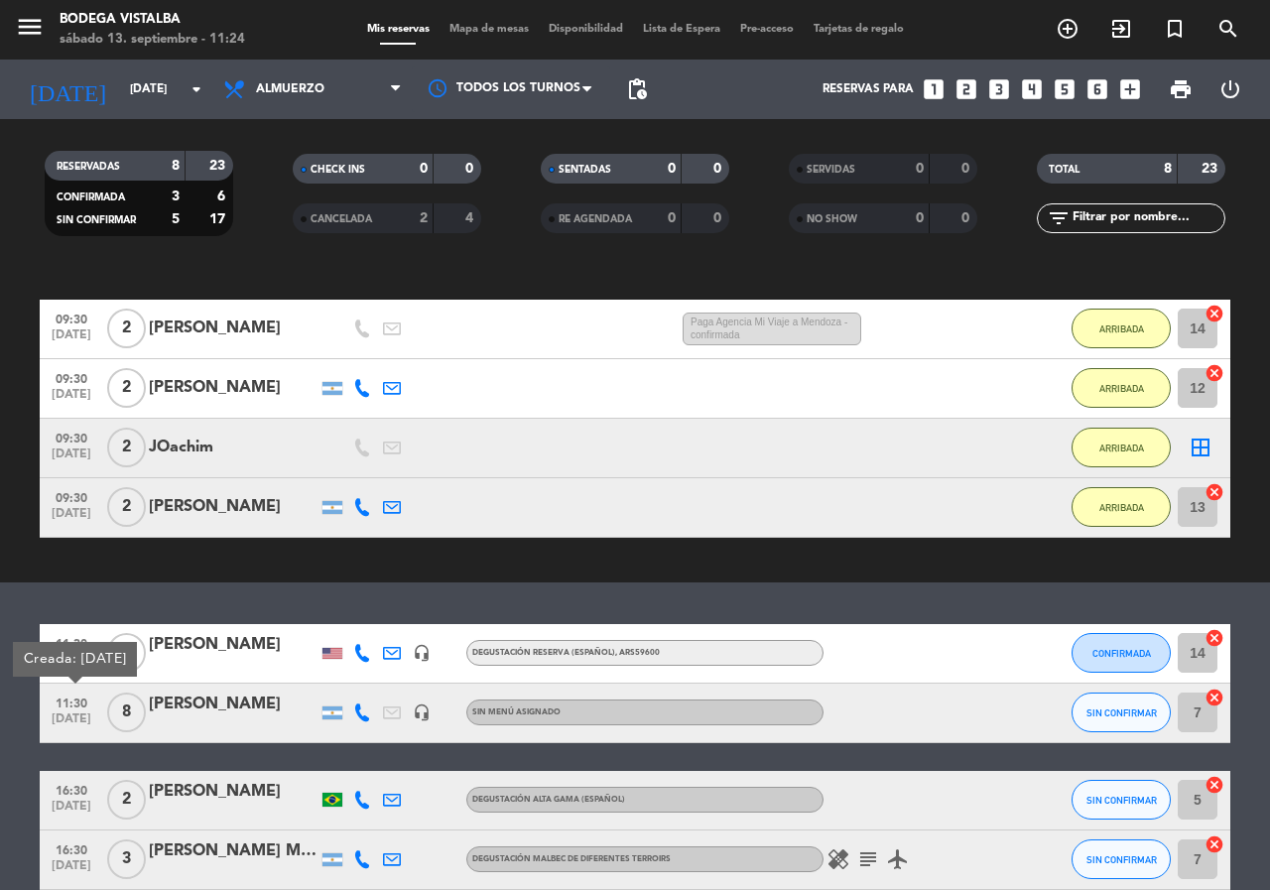
click at [1, 711] on bookings-row "11:30 [DATE] 2 [PERSON_NAME] headset_mic Degustación Reserva (Español) , ARS596…" at bounding box center [635, 757] width 1270 height 266
click at [368, 652] on icon at bounding box center [362, 653] width 18 height 18
click at [353, 623] on span "Copiar" at bounding box center [351, 620] width 42 height 21
click at [371, 714] on div at bounding box center [362, 713] width 30 height 59
click at [363, 713] on icon at bounding box center [362, 712] width 18 height 18
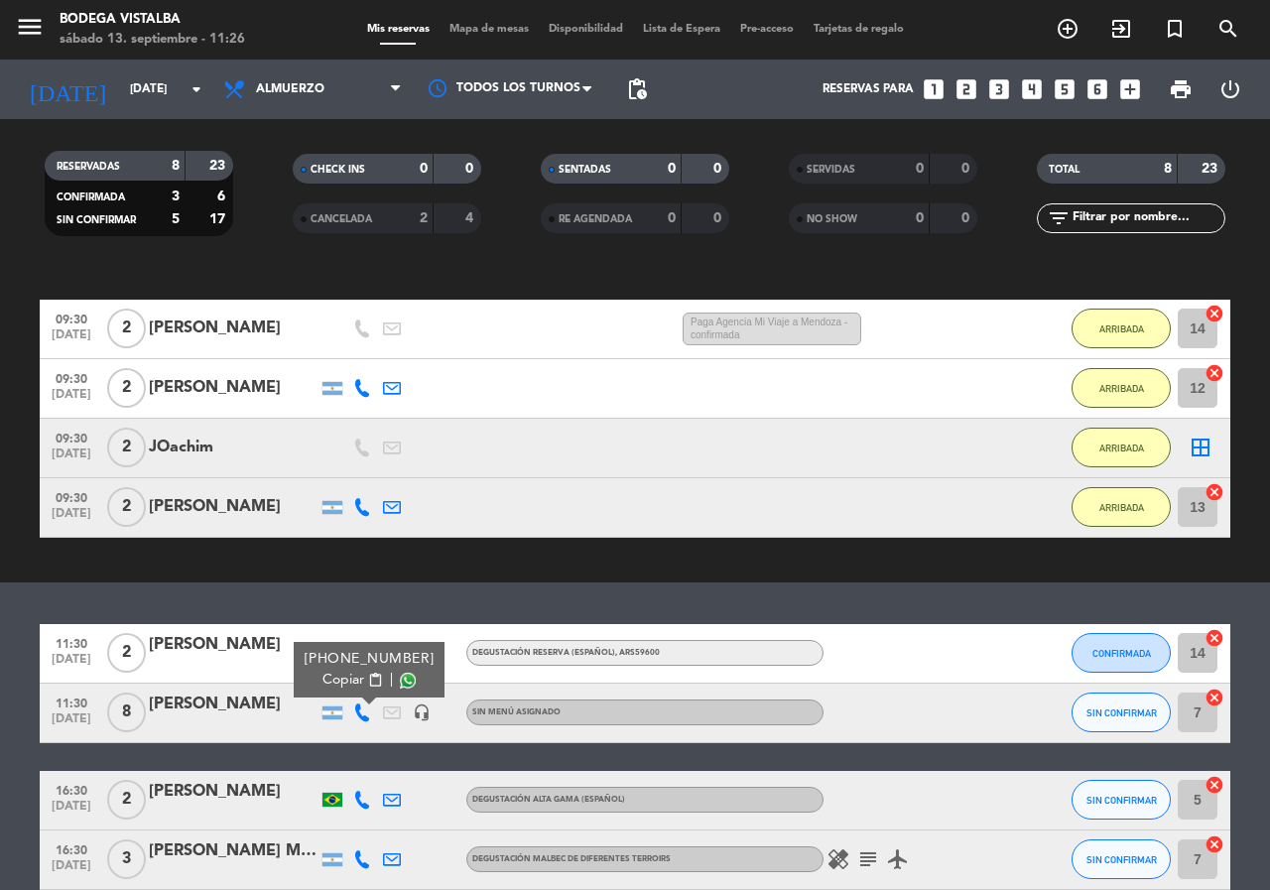
click at [340, 687] on span "Copiar" at bounding box center [343, 680] width 42 height 21
click at [0, 713] on bookings-row "11:30 [DATE] 2 [PERSON_NAME] headset_mic Degustación Reserva (Español) , ARS596…" at bounding box center [635, 757] width 1270 height 266
click at [59, 717] on span "[DATE]" at bounding box center [72, 723] width 50 height 23
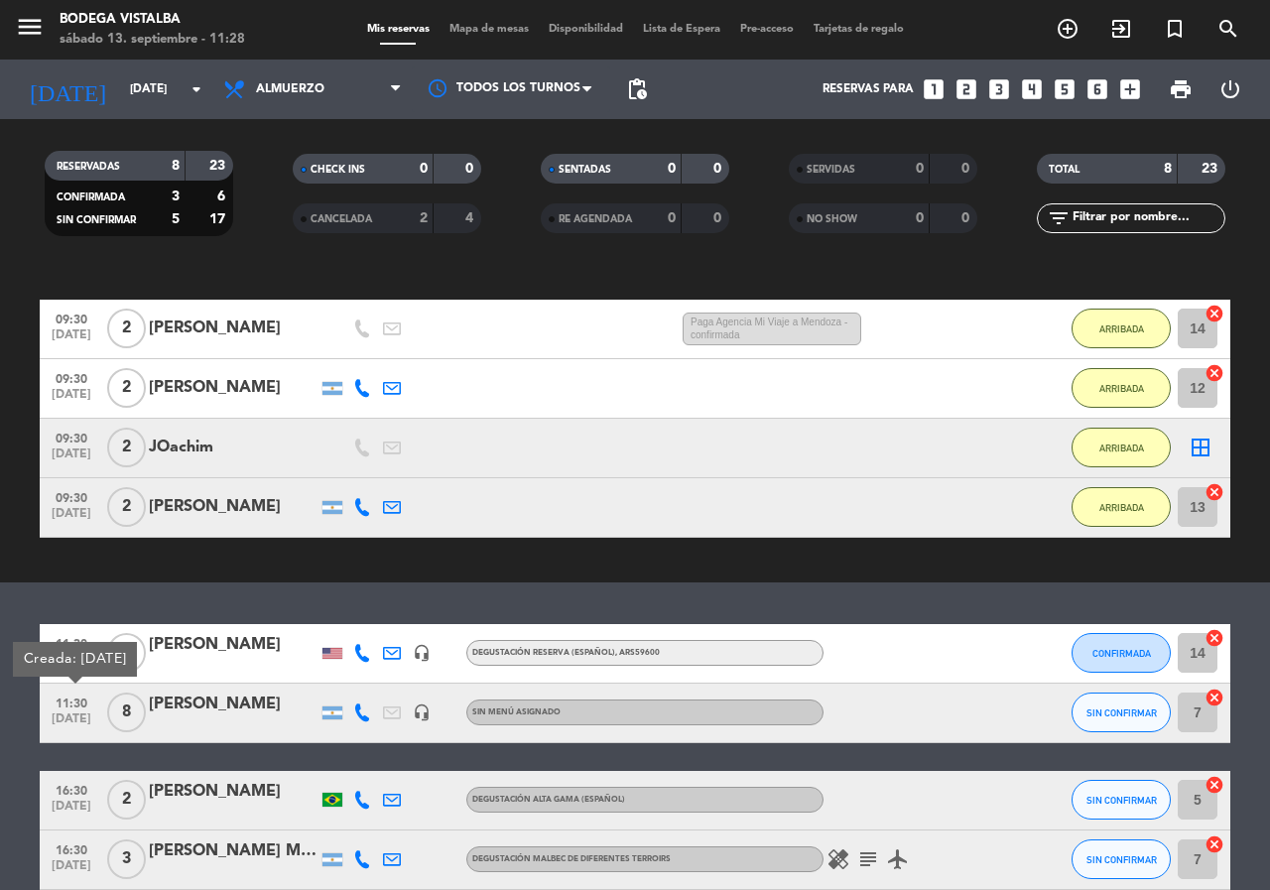
click at [363, 705] on icon at bounding box center [362, 712] width 18 height 18
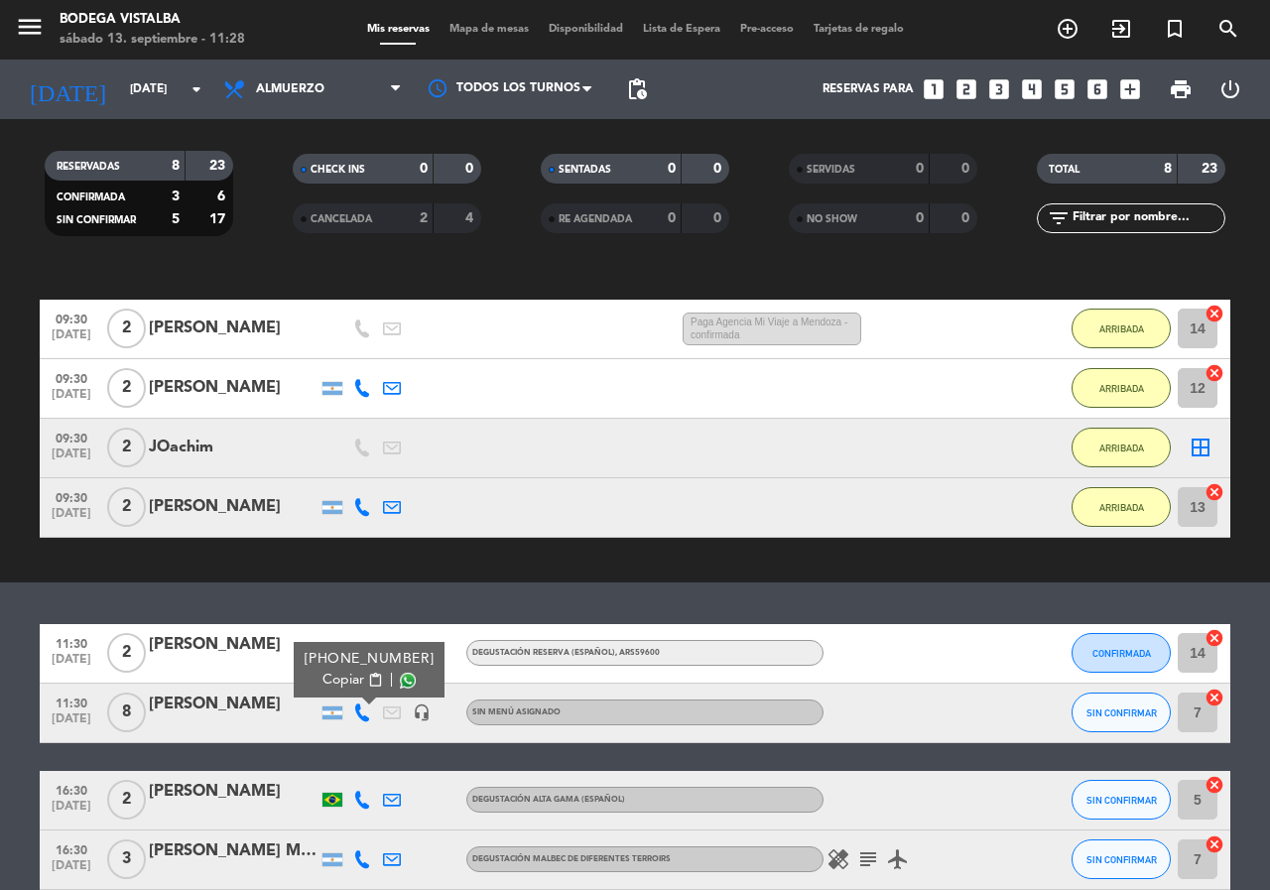
drag, startPoint x: 354, startPoint y: 677, endPoint x: 295, endPoint y: 512, distance: 175.1
click at [353, 677] on span "Copiar" at bounding box center [343, 680] width 42 height 21
click at [423, 575] on div "exit_to_app CHECK INS Filtrar por tamaño TODOS looks_one looks_two looks_3 look…" at bounding box center [635, 382] width 1270 height 402
click at [246, 600] on div "No hay notas para este servicio. Haz clic para agregar una exit_to_app CHECK IN…" at bounding box center [635, 579] width 1270 height 622
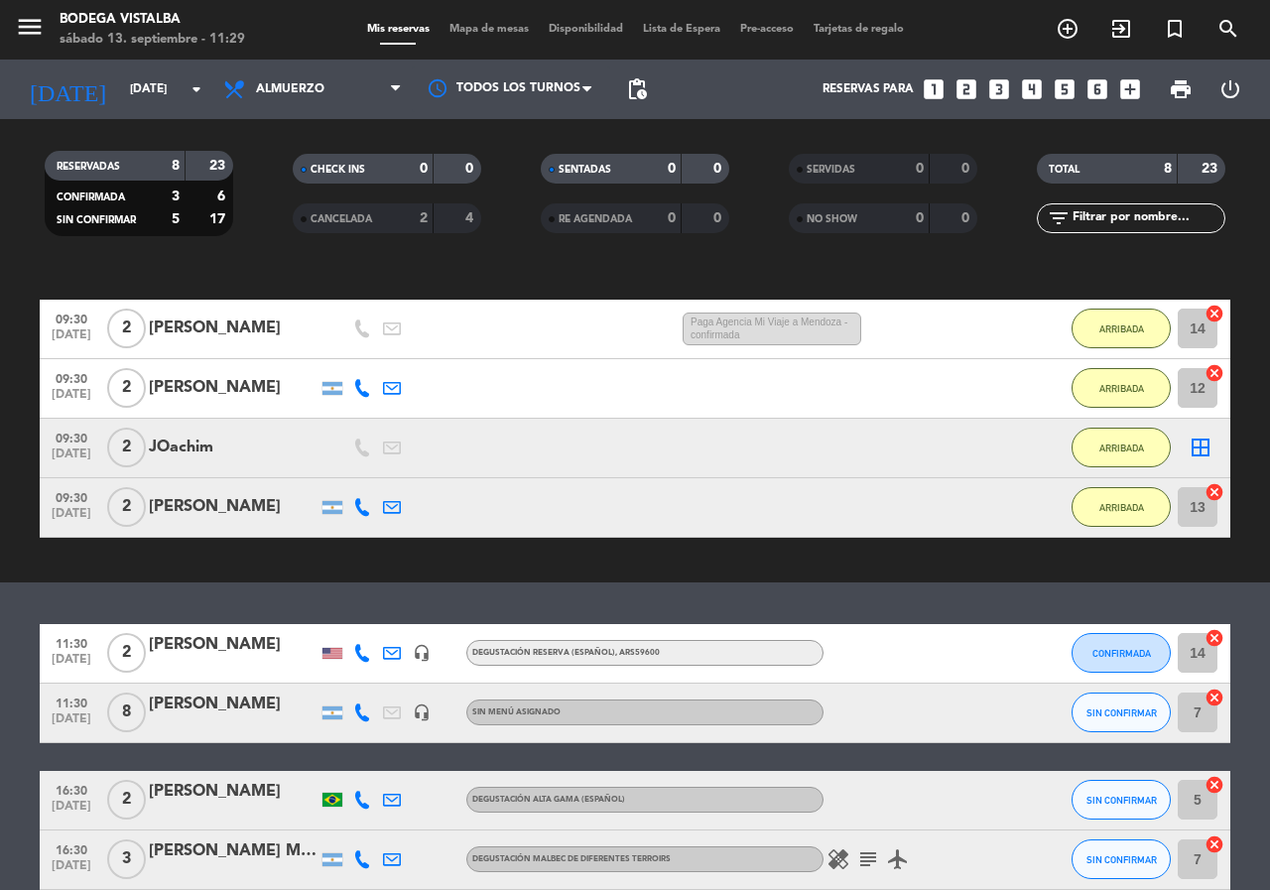
click at [340, 655] on div at bounding box center [332, 653] width 20 height 11
click at [288, 575] on div "exit_to_app CHECK INS Filtrar por tamaño TODOS looks_one looks_two looks_3 look…" at bounding box center [635, 382] width 1270 height 402
click at [357, 657] on icon at bounding box center [362, 653] width 18 height 18
click at [389, 662] on icon at bounding box center [392, 653] width 18 height 18
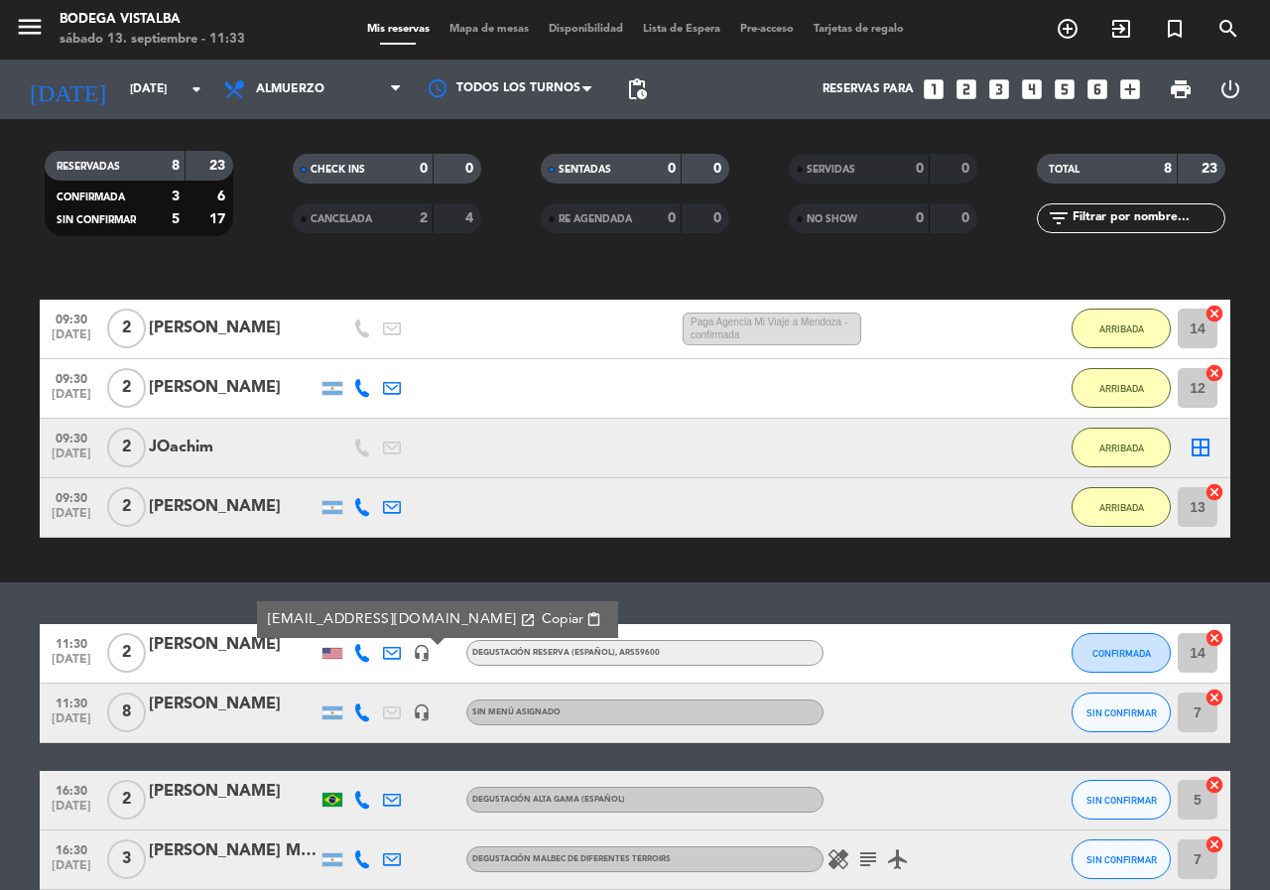
click at [489, 399] on div "09:30 [DATE] 2 [PERSON_NAME] 1:57 H / 14:41 H sms ARRIBADA 12 cancel" at bounding box center [635, 389] width 1191 height 60
